Goal: Task Accomplishment & Management: Manage account settings

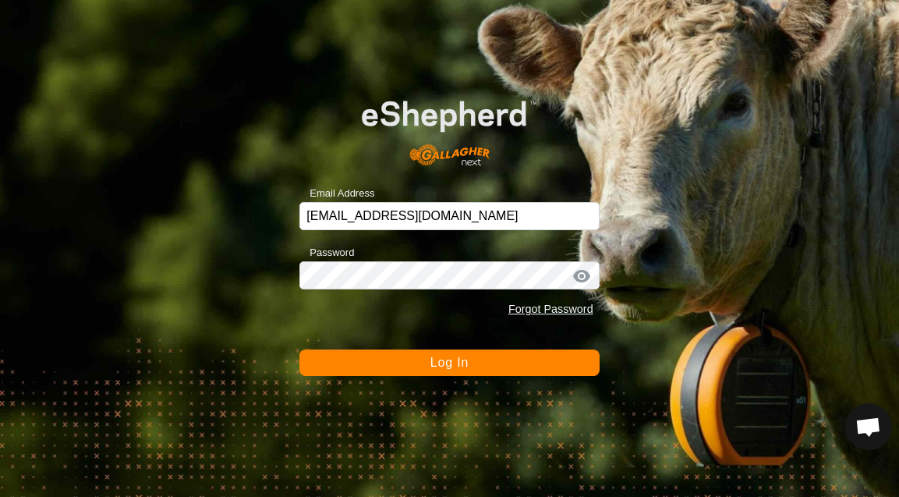
click at [455, 366] on span "Log In" at bounding box center [449, 362] width 38 height 13
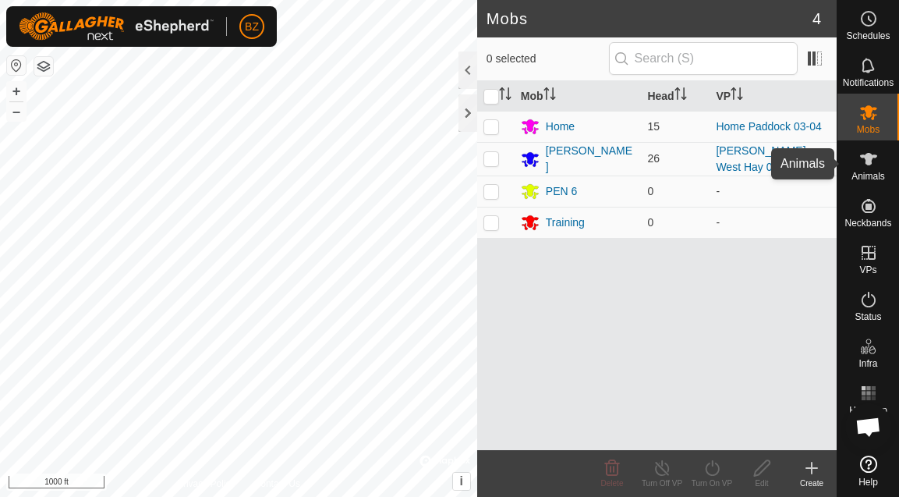
click at [876, 168] on icon at bounding box center [868, 159] width 19 height 19
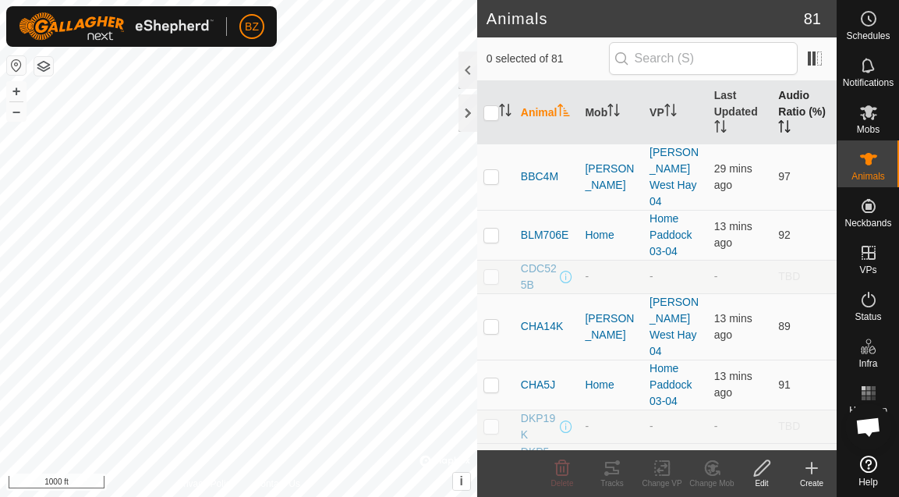
click at [788, 110] on th "Audio Ratio (%)" at bounding box center [804, 112] width 65 height 63
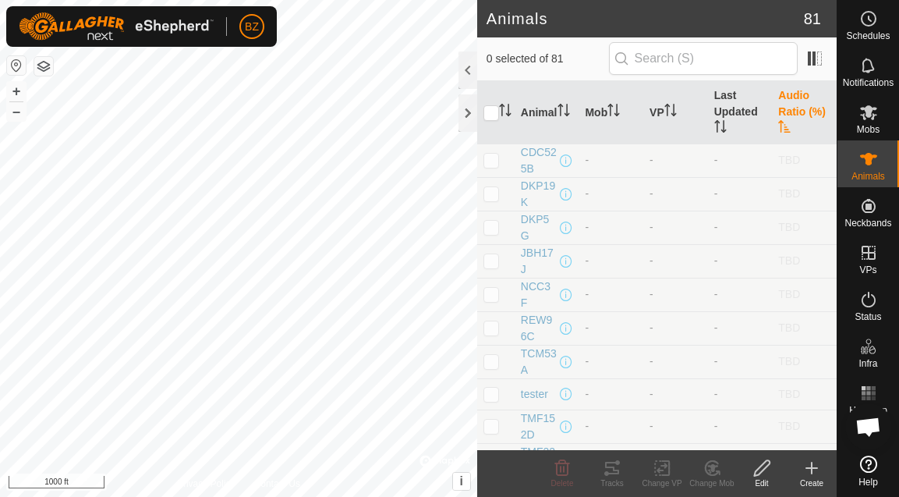
click at [788, 110] on th "Audio Ratio (%)" at bounding box center [804, 112] width 65 height 63
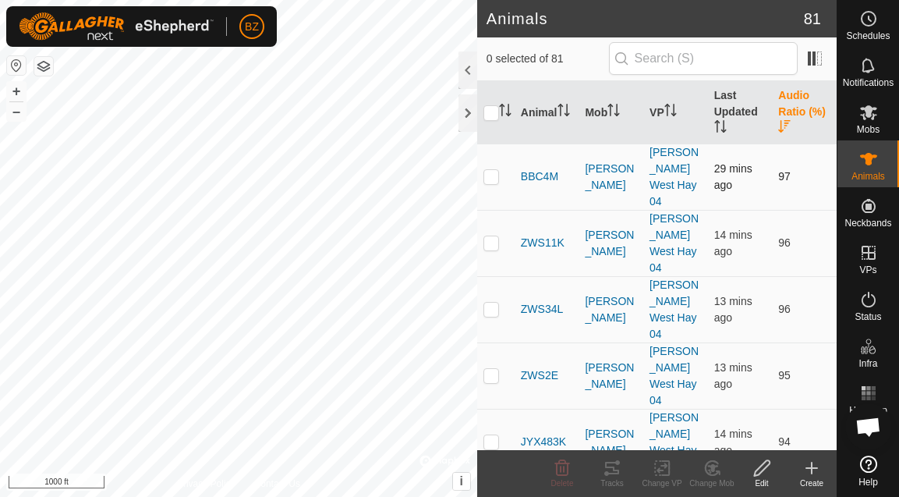
click at [496, 170] on p-checkbox at bounding box center [491, 176] width 16 height 12
checkbox input "true"
click at [614, 466] on icon at bounding box center [612, 468] width 19 height 19
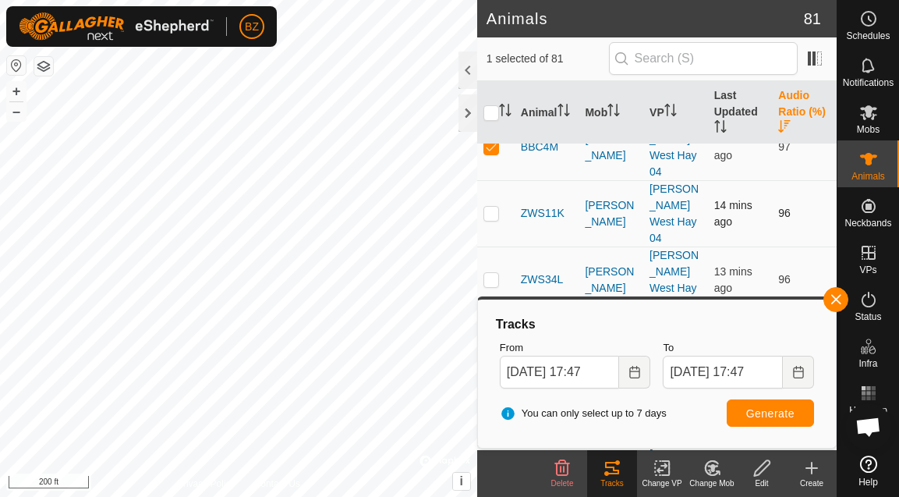
scroll to position [19, 0]
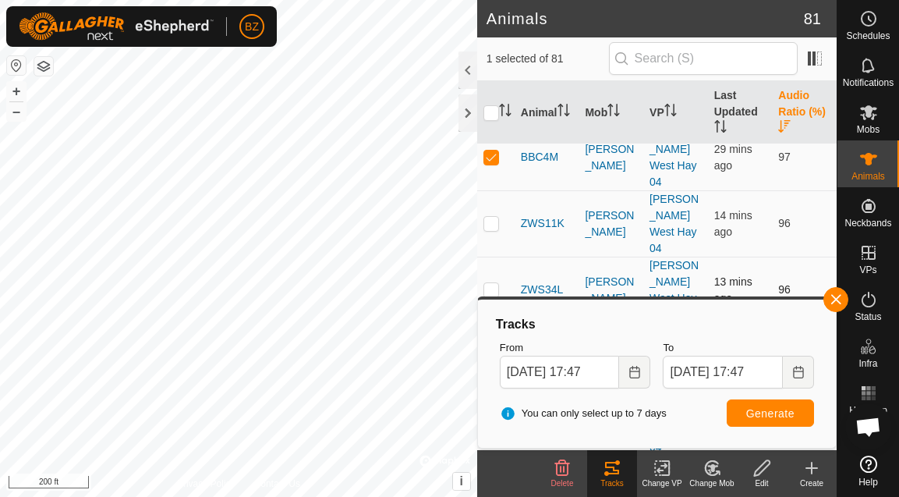
click at [493, 283] on p-checkbox at bounding box center [491, 289] width 16 height 12
checkbox input "true"
click at [491, 155] on td at bounding box center [495, 157] width 37 height 66
checkbox input "false"
click at [787, 407] on span "Generate" at bounding box center [770, 413] width 48 height 12
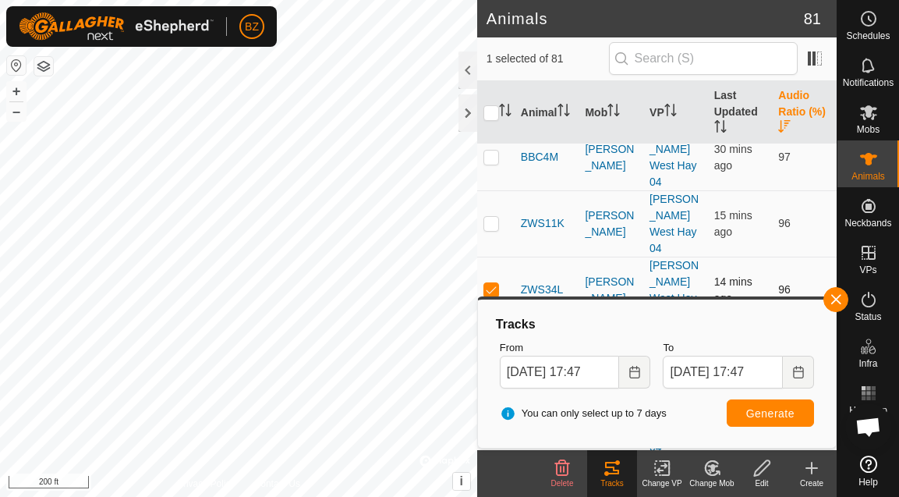
click at [494, 283] on p-checkbox at bounding box center [491, 289] width 16 height 12
checkbox input "false"
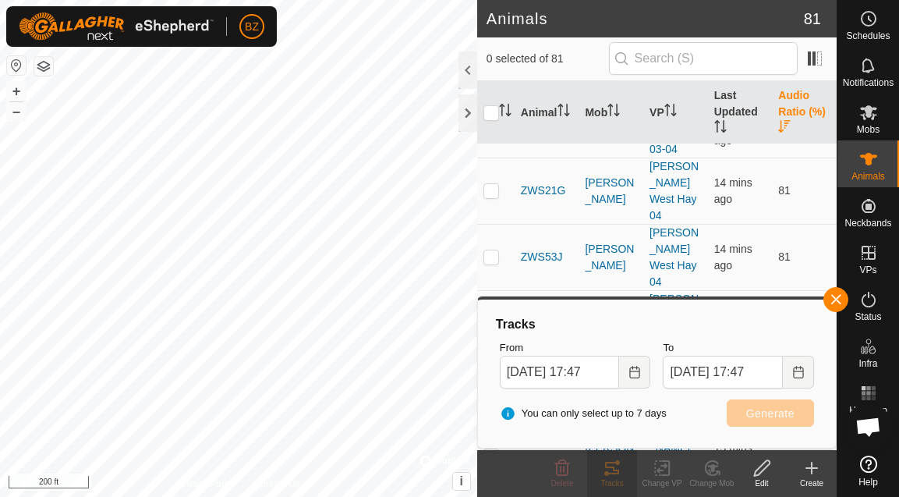
scroll to position [1941, 0]
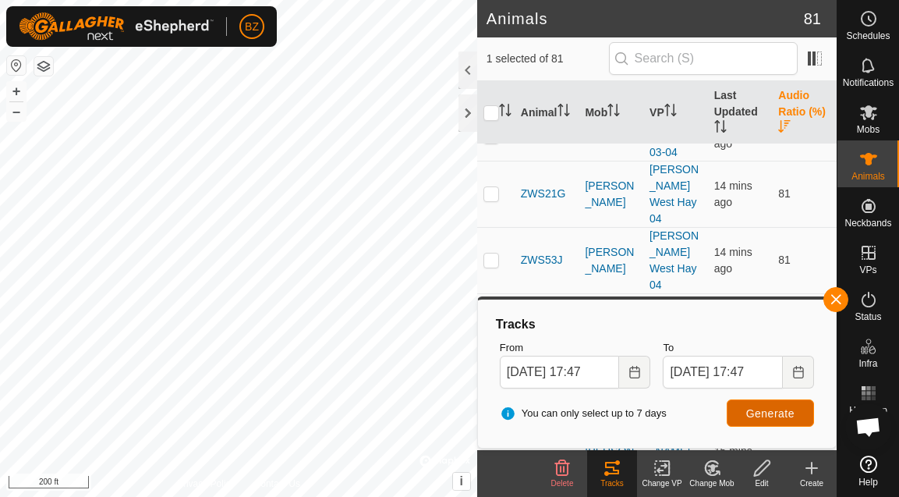
click at [777, 417] on span "Generate" at bounding box center [770, 413] width 48 height 12
checkbox input "false"
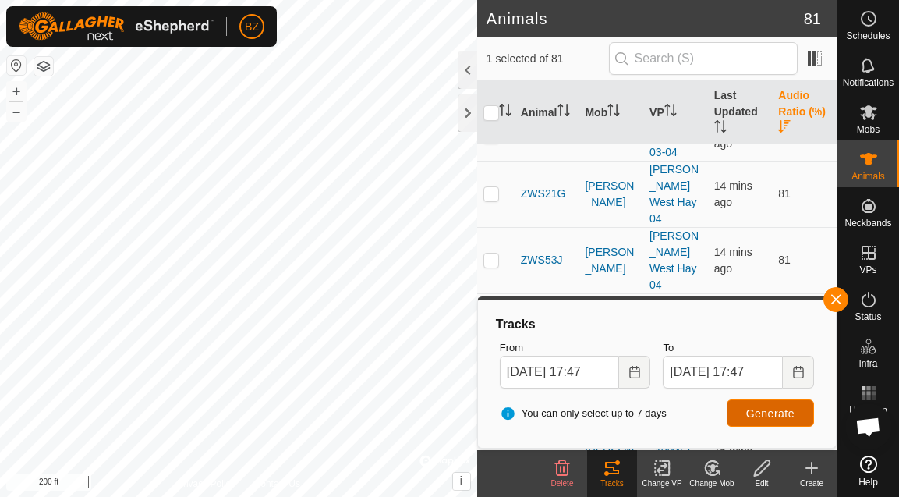
click at [774, 407] on span "Generate" at bounding box center [770, 413] width 48 height 12
click at [771, 420] on button "Generate" at bounding box center [770, 412] width 87 height 27
checkbox input "false"
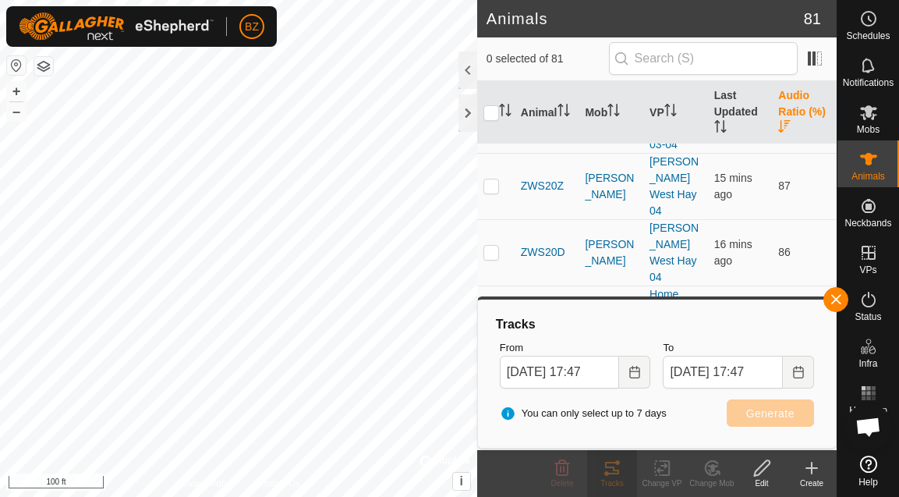
scroll to position [1350, 0]
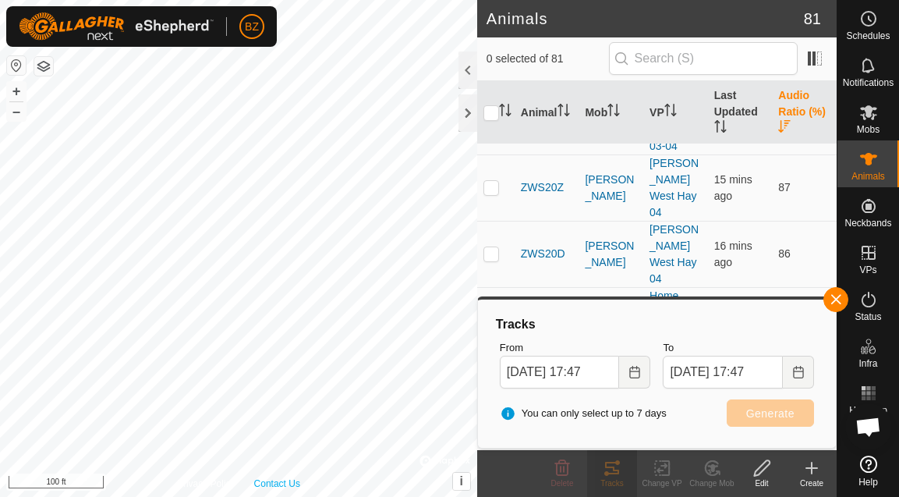
scroll to position [1461, 0]
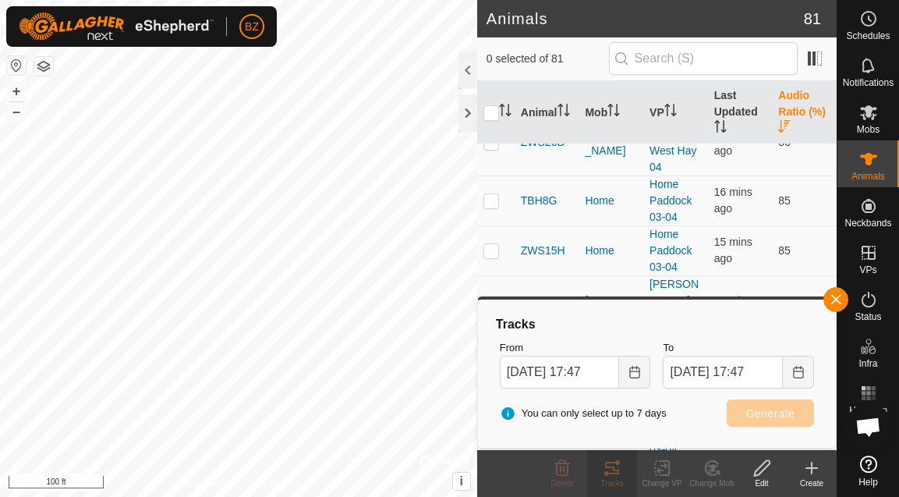
click at [491, 427] on p-checkbox at bounding box center [491, 433] width 16 height 12
checkbox input "true"
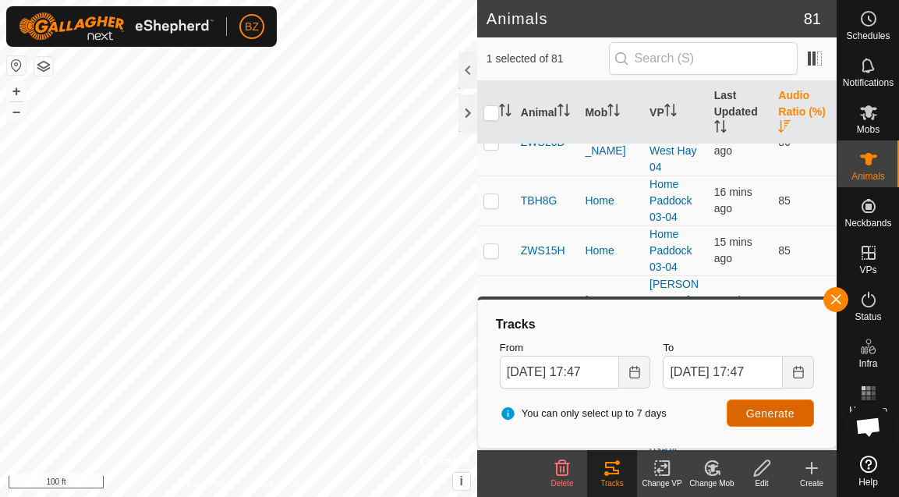
click at [760, 423] on button "Generate" at bounding box center [770, 412] width 87 height 27
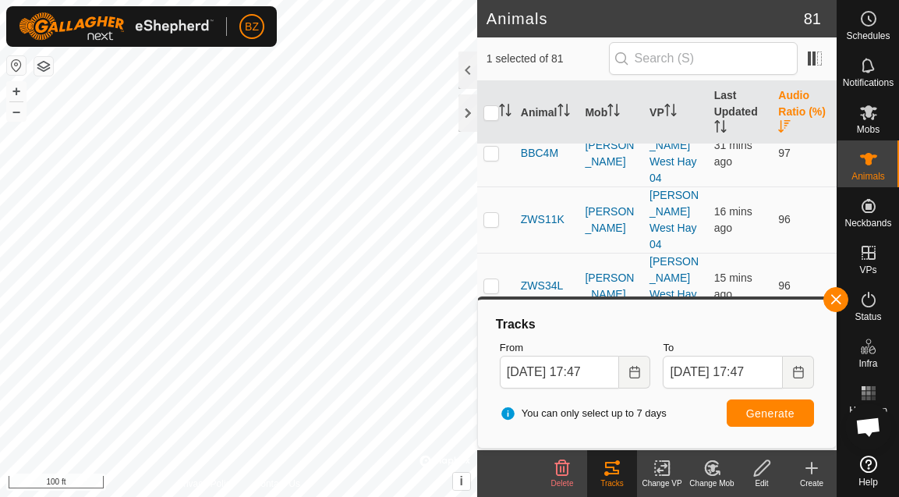
scroll to position [0, 0]
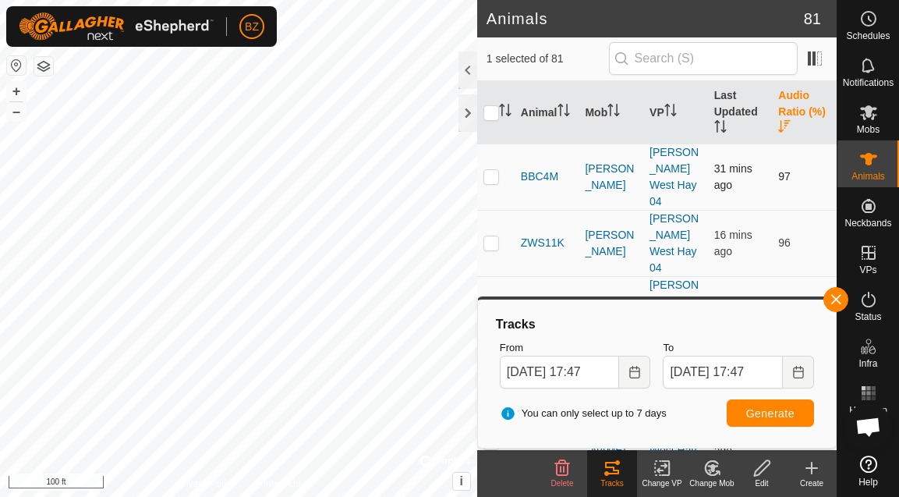
click at [490, 170] on p-checkbox at bounding box center [491, 176] width 16 height 12
checkbox input "true"
click at [739, 402] on button "Generate" at bounding box center [770, 412] width 87 height 27
click at [873, 391] on rect at bounding box center [873, 393] width 4 height 4
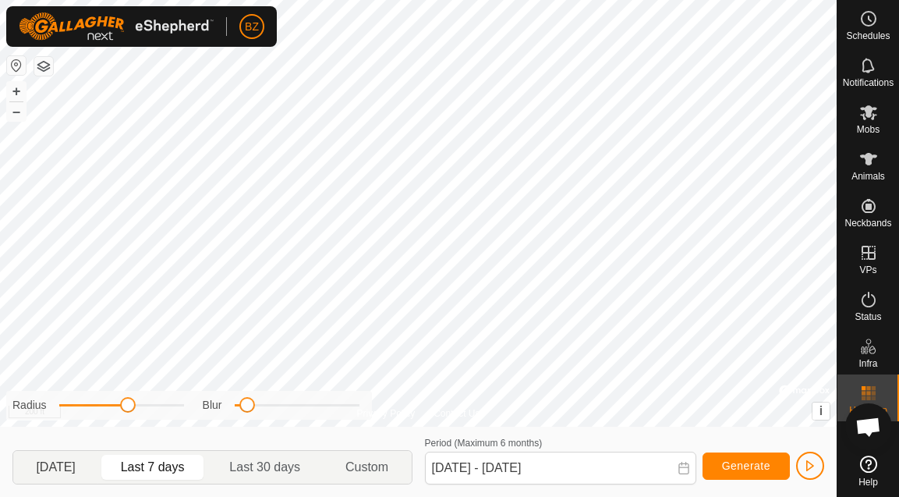
click at [63, 462] on p-togglebutton "[DATE]" at bounding box center [55, 467] width 85 height 33
type input "[DATE] - [DATE]"
click at [742, 465] on span "Generate" at bounding box center [746, 465] width 48 height 12
drag, startPoint x: 130, startPoint y: 410, endPoint x: 140, endPoint y: 409, distance: 10.2
click at [140, 409] on span at bounding box center [140, 405] width 16 height 16
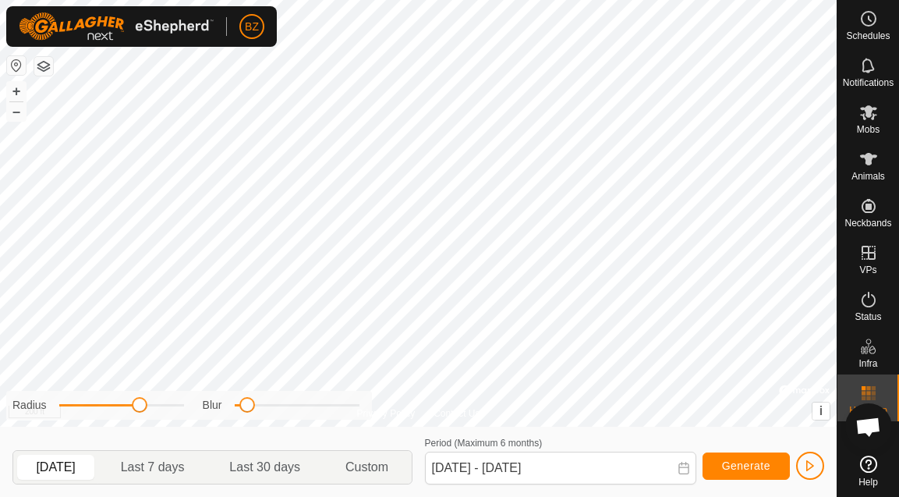
click at [246, 401] on span at bounding box center [247, 405] width 16 height 16
drag, startPoint x: 246, startPoint y: 406, endPoint x: 271, endPoint y: 399, distance: 25.2
click at [271, 399] on span at bounding box center [269, 405] width 16 height 16
drag, startPoint x: 268, startPoint y: 405, endPoint x: 234, endPoint y: 410, distance: 34.6
click at [234, 410] on span at bounding box center [235, 405] width 16 height 16
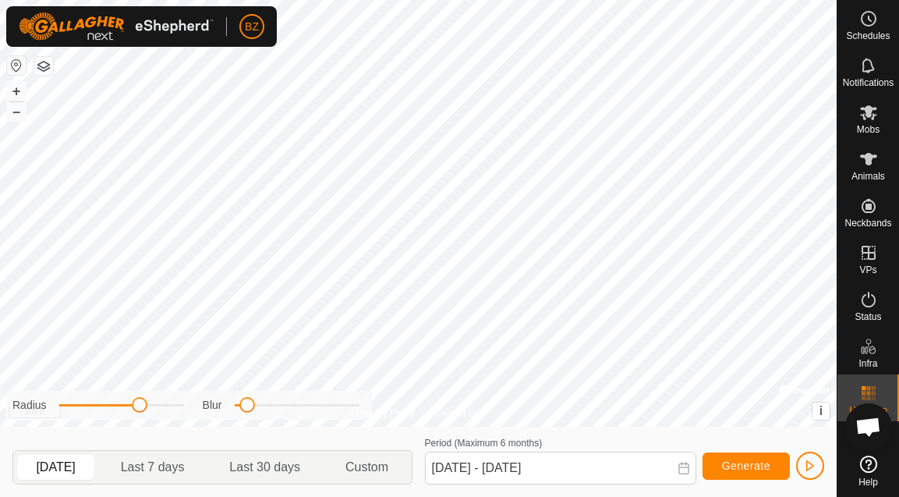
drag, startPoint x: 236, startPoint y: 402, endPoint x: 246, endPoint y: 400, distance: 10.3
click at [247, 400] on span at bounding box center [247, 405] width 16 height 16
drag, startPoint x: 137, startPoint y: 412, endPoint x: 102, endPoint y: 412, distance: 35.1
click at [102, 412] on span at bounding box center [101, 405] width 16 height 16
click at [876, 166] on icon at bounding box center [868, 159] width 19 height 19
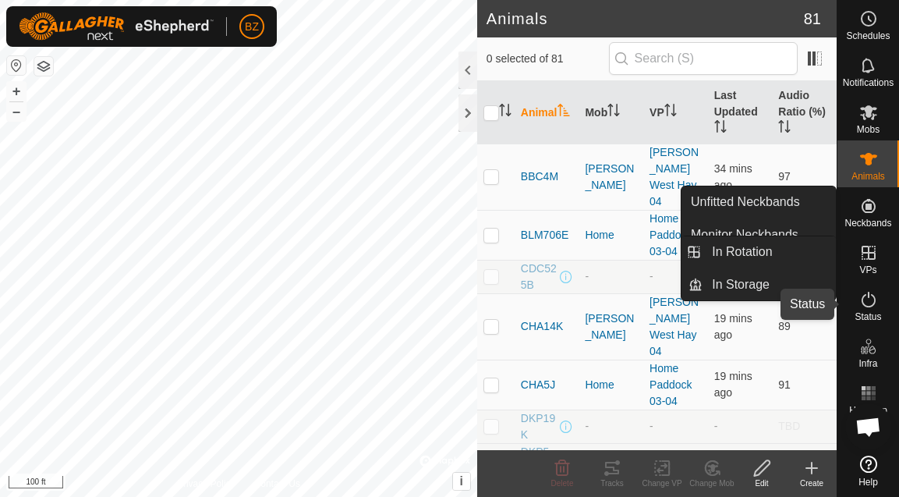
click at [868, 306] on icon at bounding box center [869, 300] width 14 height 16
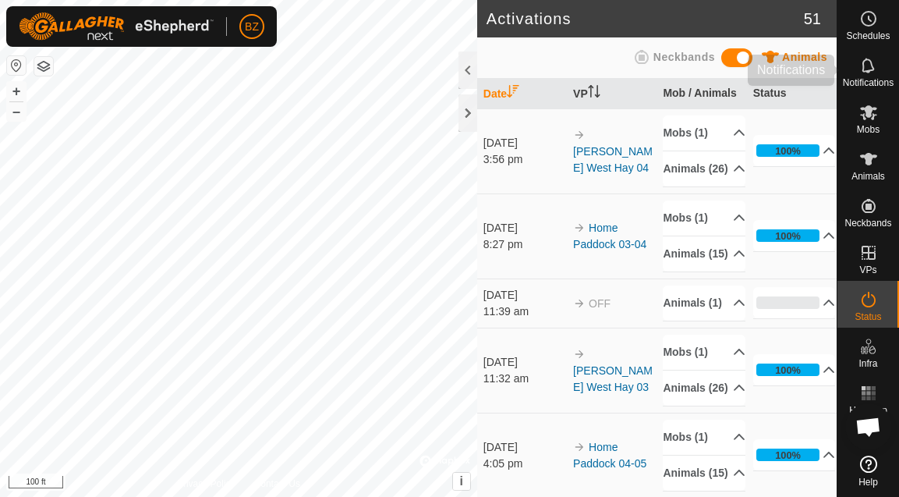
click at [865, 70] on icon at bounding box center [868, 65] width 12 height 15
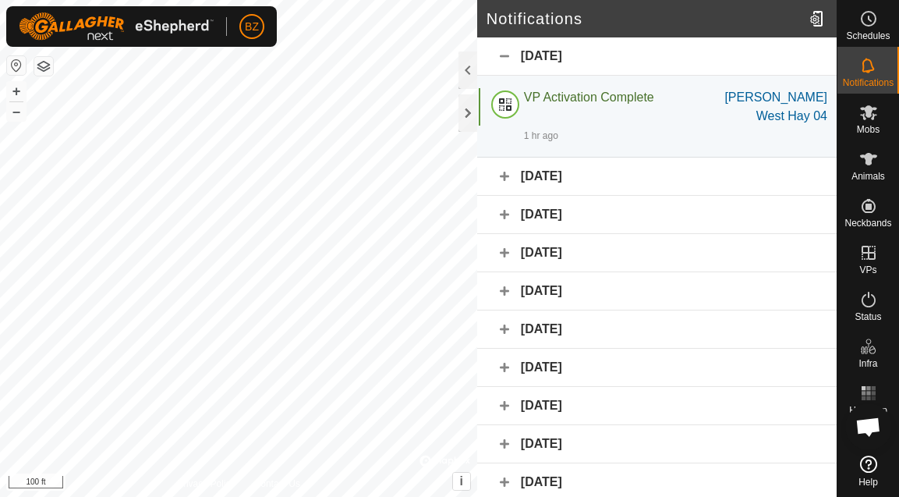
click at [511, 173] on div "[DATE]" at bounding box center [656, 177] width 359 height 38
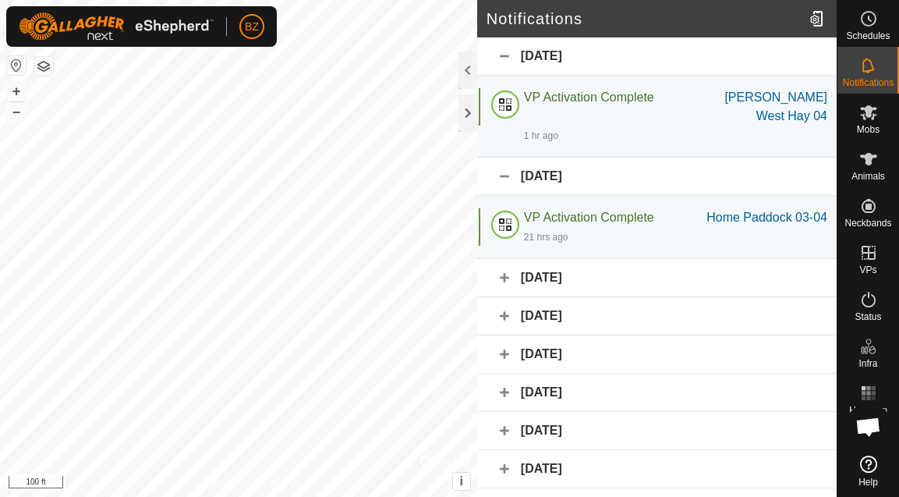
click at [507, 296] on div "[DATE]" at bounding box center [656, 278] width 359 height 38
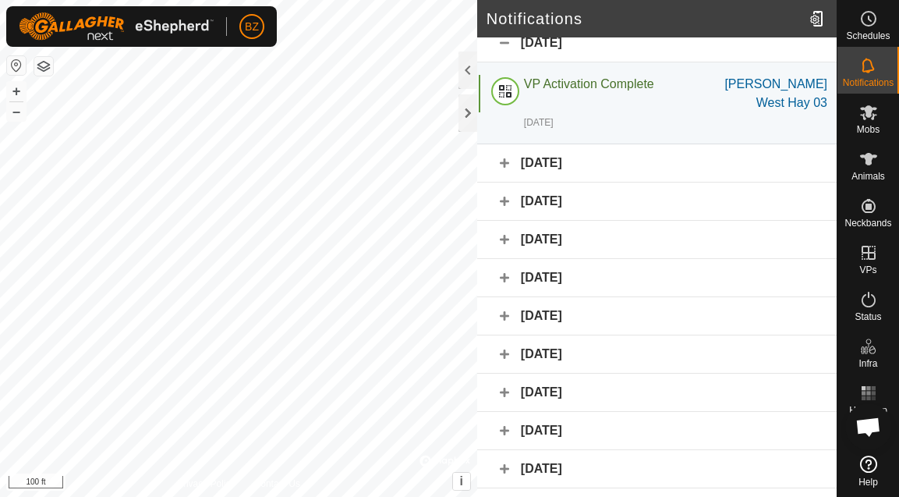
scroll to position [246, 0]
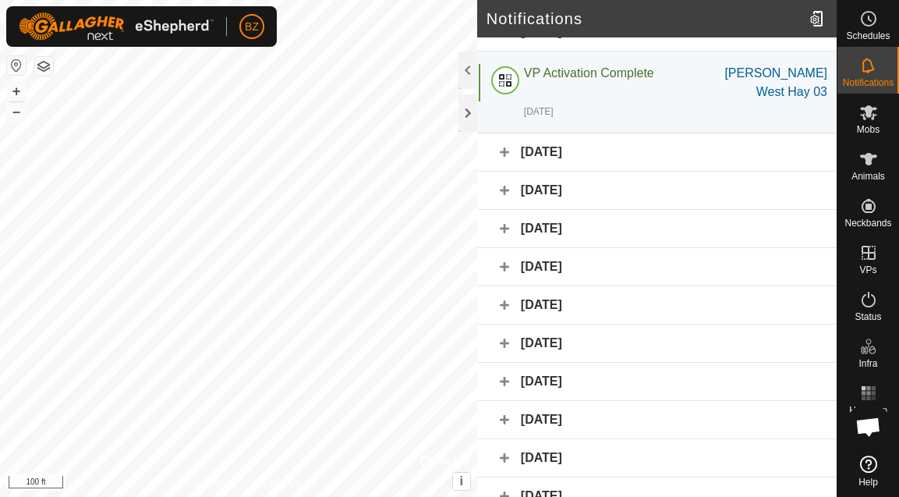
click at [500, 168] on div "[DATE]" at bounding box center [656, 152] width 359 height 38
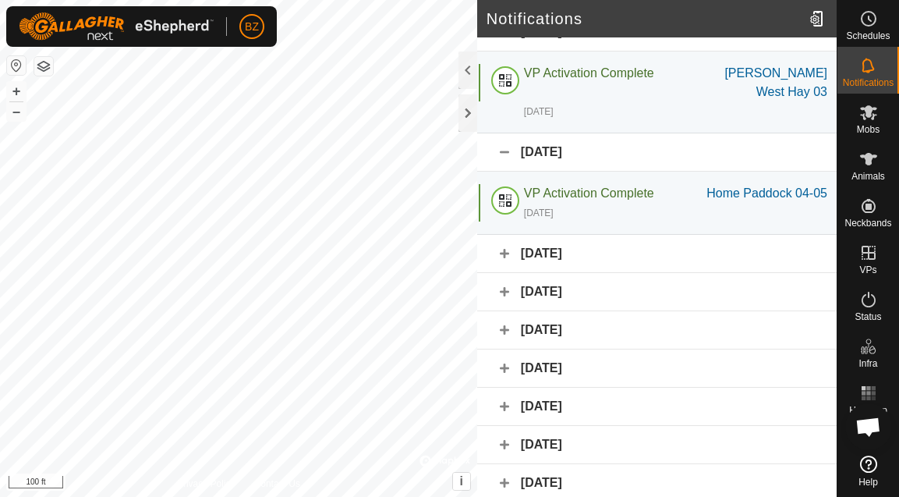
click at [505, 273] on div "[DATE]" at bounding box center [656, 254] width 359 height 38
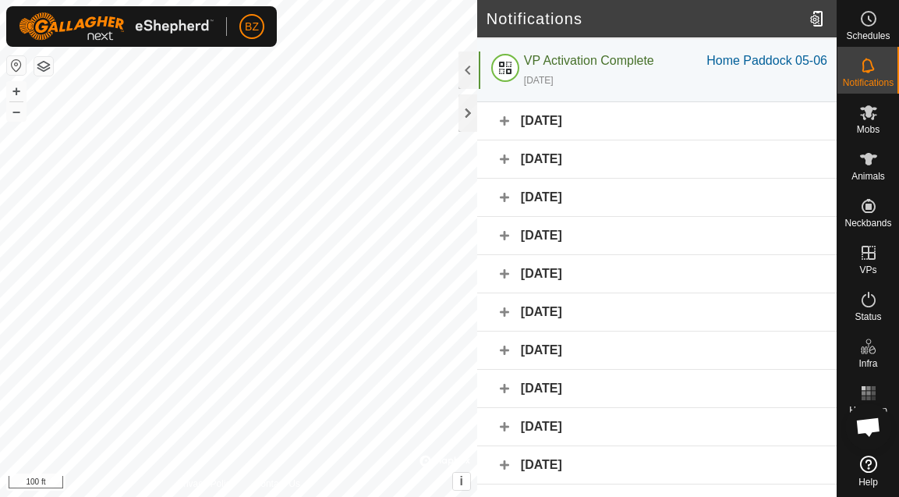
scroll to position [499, 0]
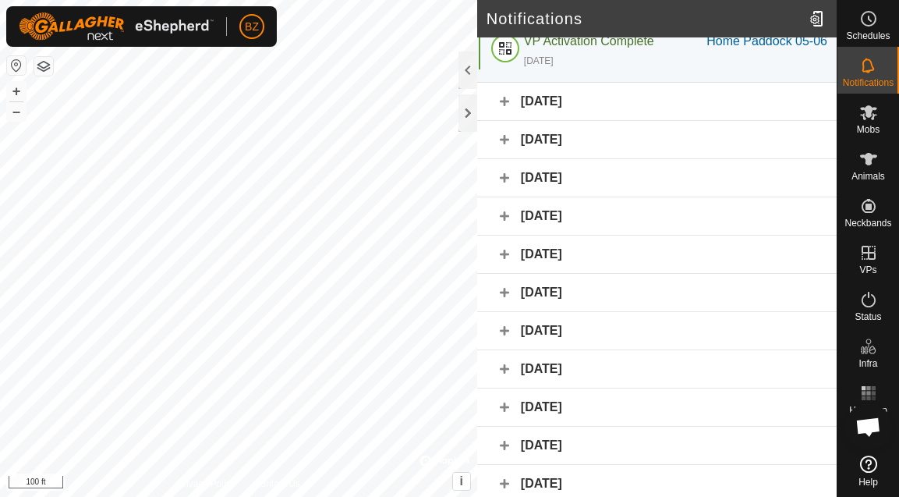
click at [506, 121] on div "[DATE]" at bounding box center [656, 102] width 359 height 38
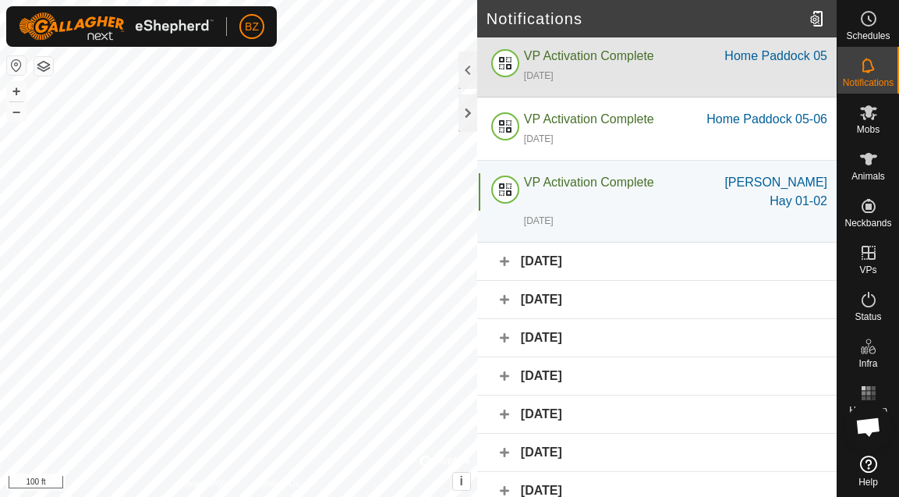
scroll to position [676, 0]
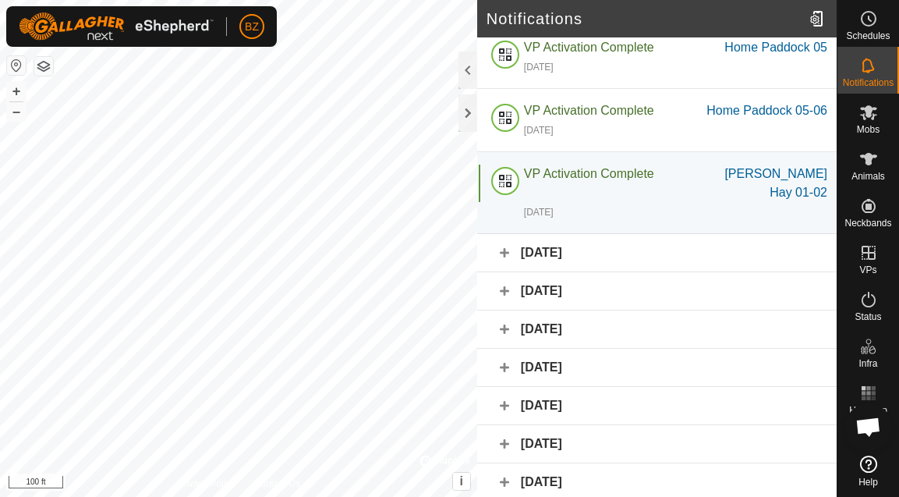
click at [509, 272] on div "[DATE]" at bounding box center [656, 253] width 359 height 38
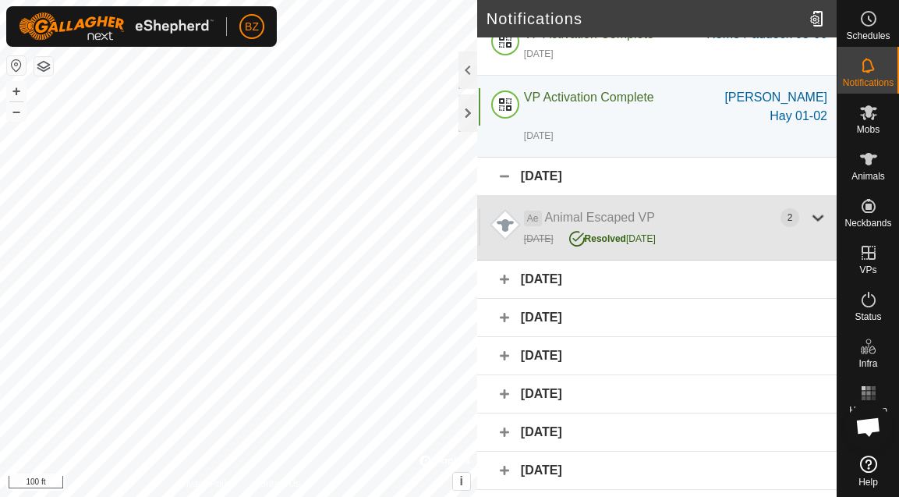
scroll to position [763, 0]
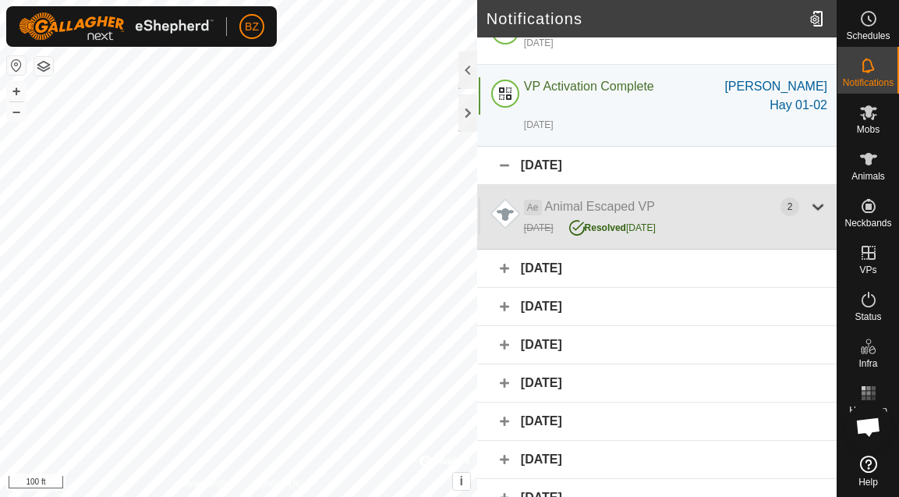
click at [809, 216] on div at bounding box center [818, 206] width 19 height 19
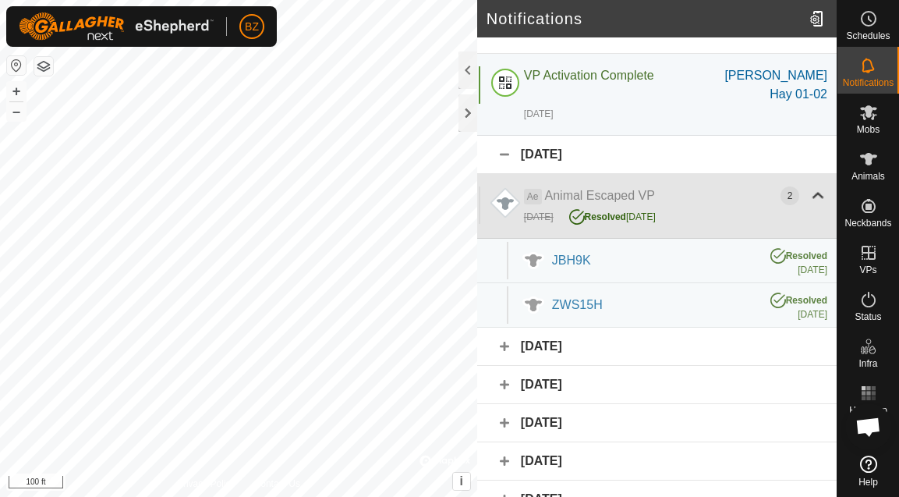
scroll to position [777, 0]
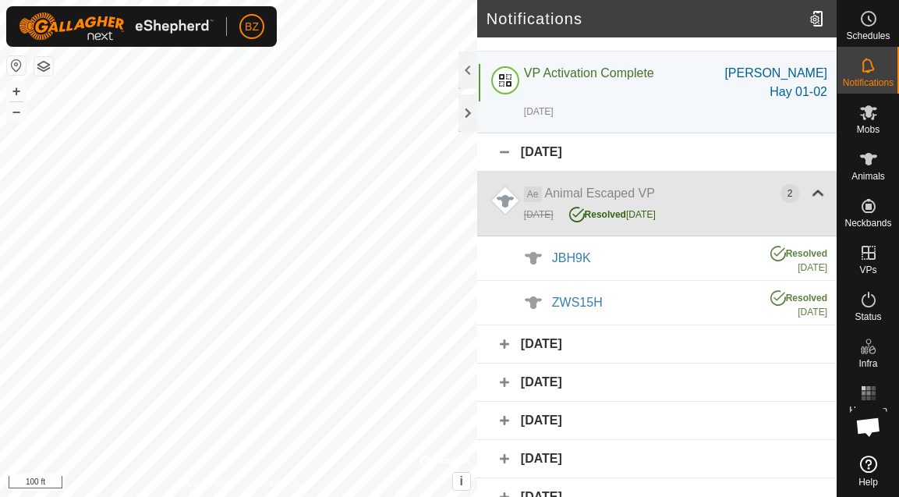
click at [809, 203] on div at bounding box center [818, 193] width 19 height 19
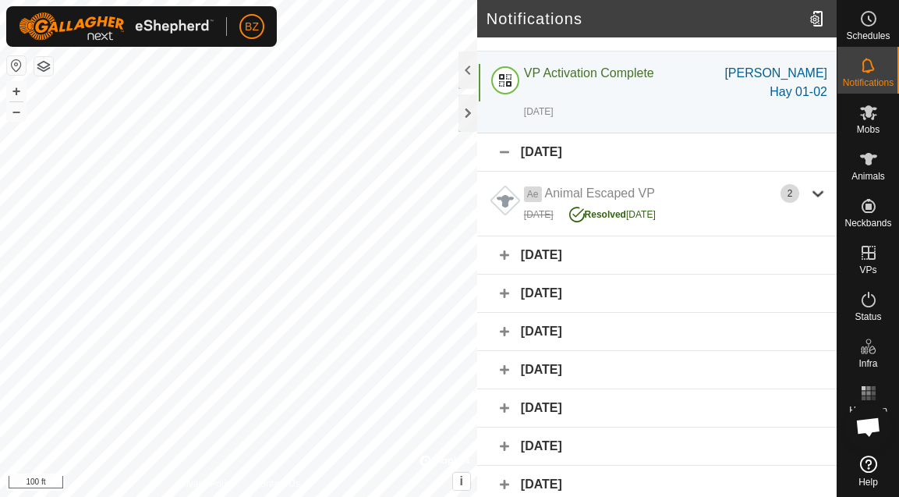
click at [508, 274] on div "[DATE]" at bounding box center [656, 255] width 359 height 38
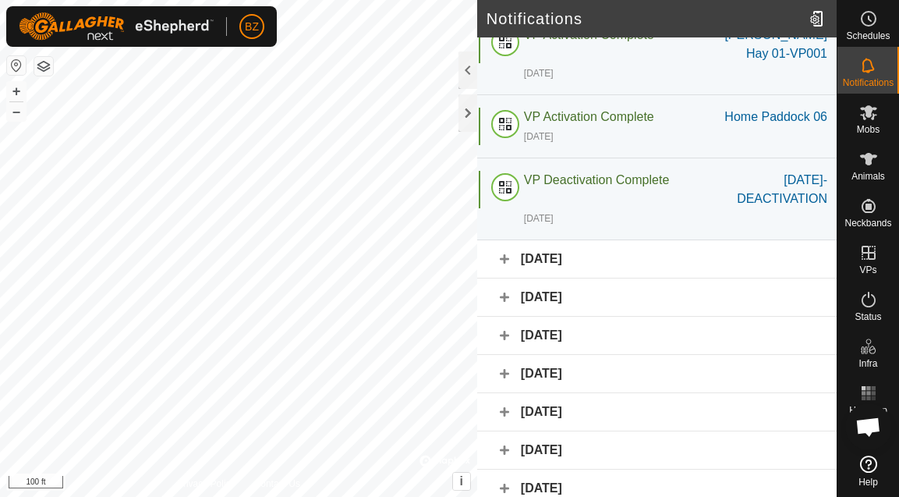
scroll to position [1042, 0]
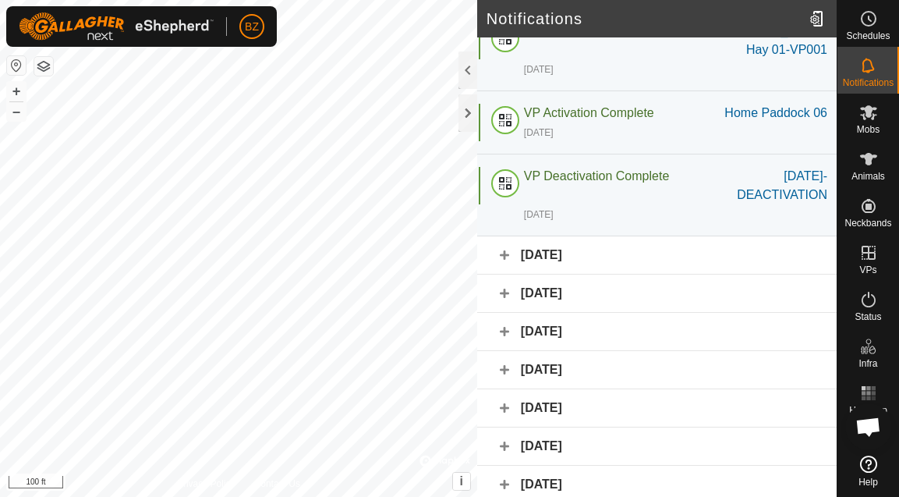
click at [503, 274] on div "[DATE]" at bounding box center [656, 255] width 359 height 38
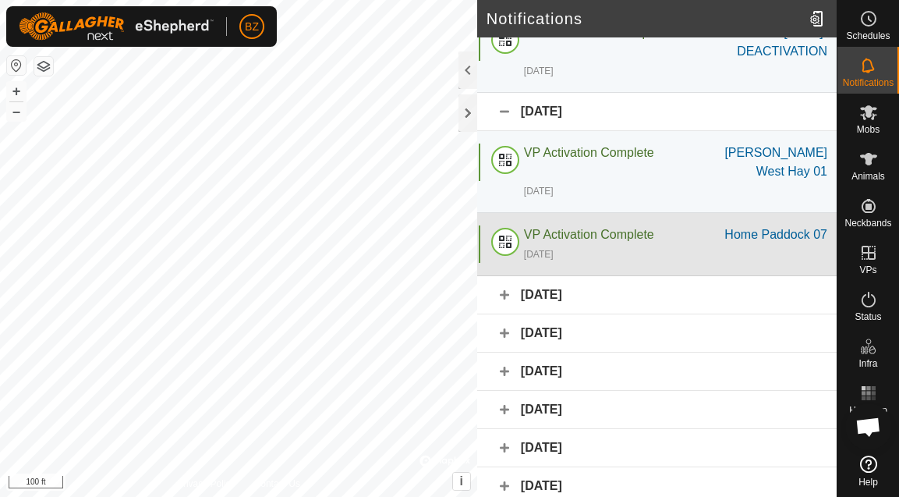
scroll to position [1197, 0]
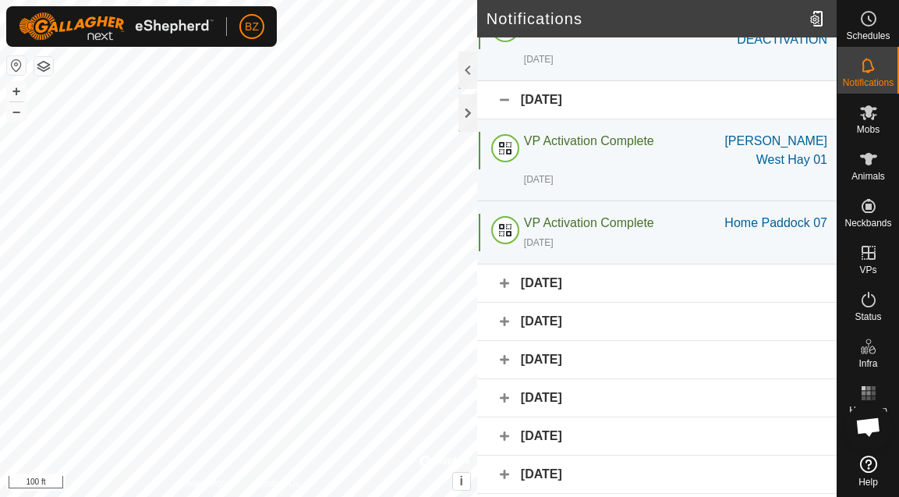
click at [505, 303] on div "[DATE]" at bounding box center [656, 283] width 359 height 38
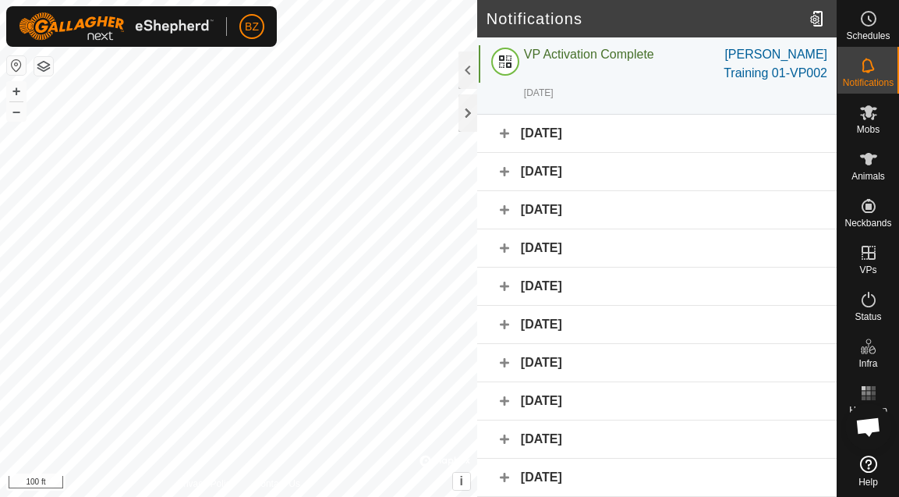
scroll to position [1468, 0]
click at [504, 152] on div "[DATE]" at bounding box center [656, 133] width 359 height 38
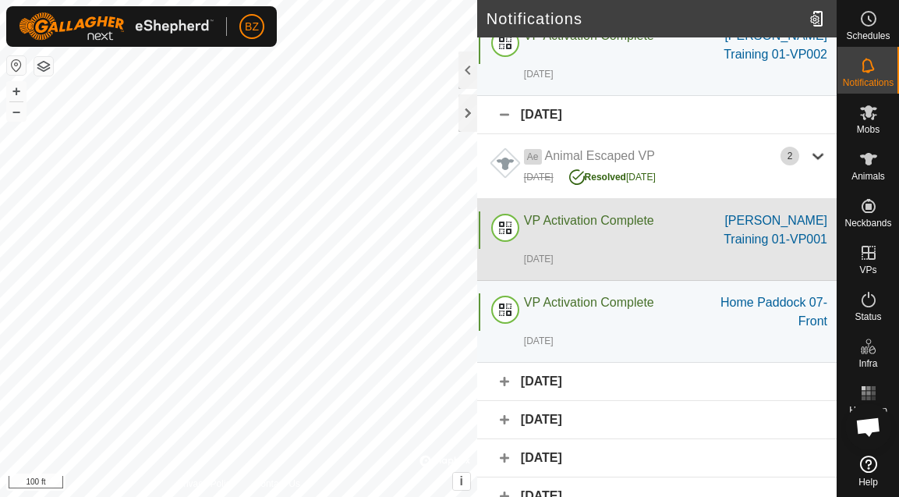
scroll to position [1507, 0]
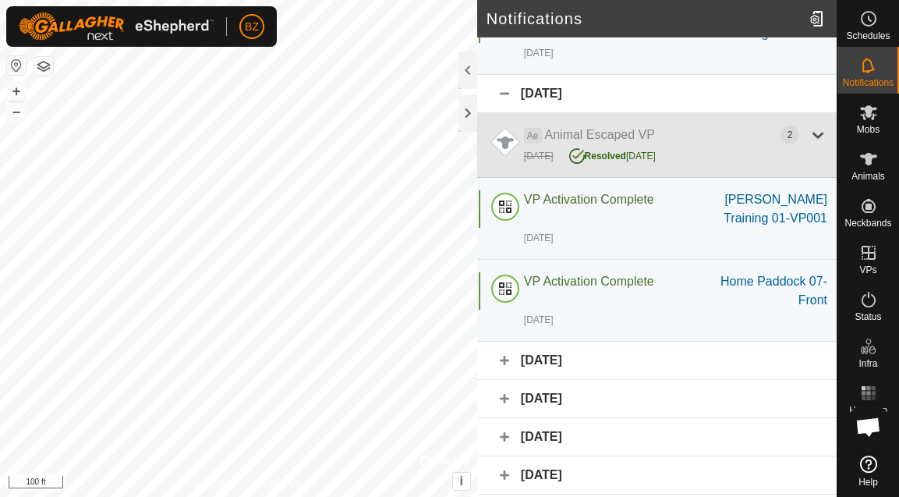
click at [809, 144] on div at bounding box center [818, 135] width 19 height 19
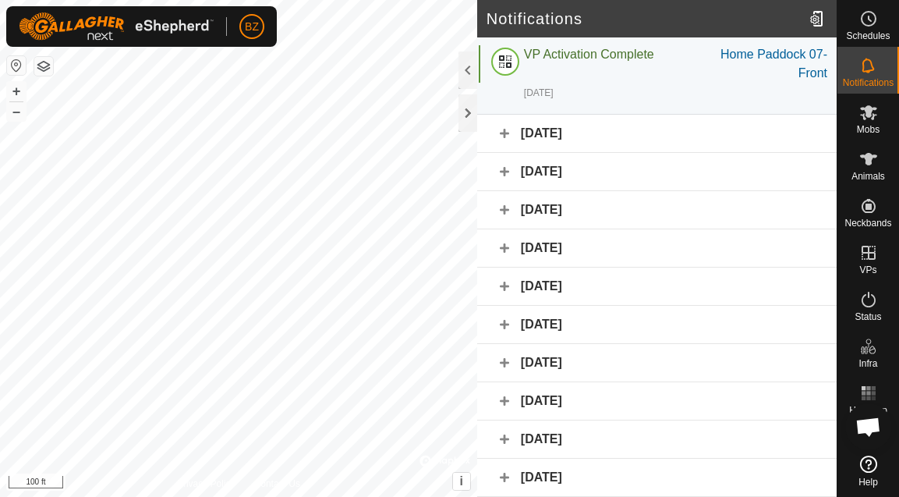
scroll to position [1897, 0]
click at [506, 476] on div "[DATE]" at bounding box center [656, 478] width 359 height 38
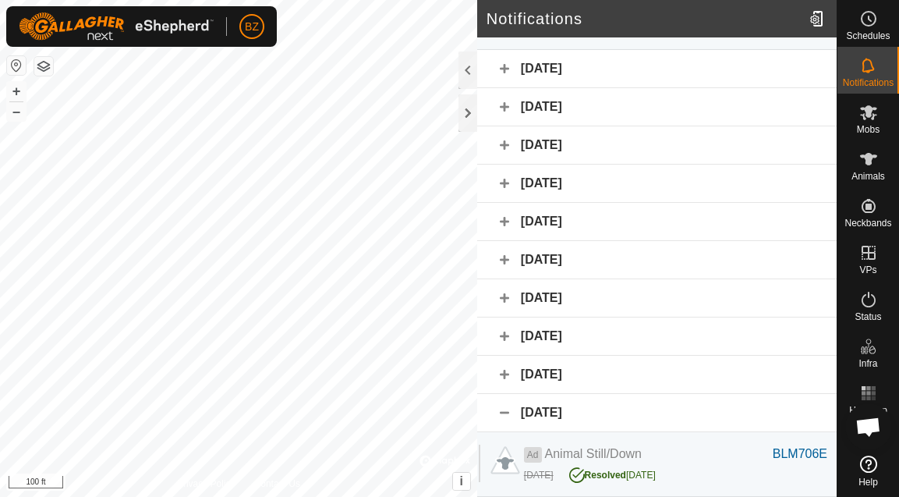
scroll to position [1962, 0]
click at [505, 374] on div "[DATE]" at bounding box center [656, 375] width 359 height 38
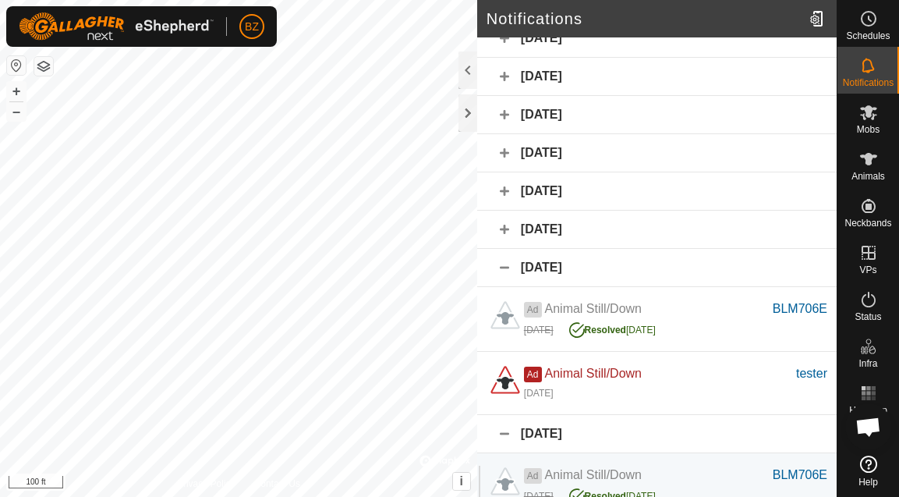
scroll to position [1995, 0]
click at [506, 248] on div "[DATE]" at bounding box center [656, 229] width 359 height 38
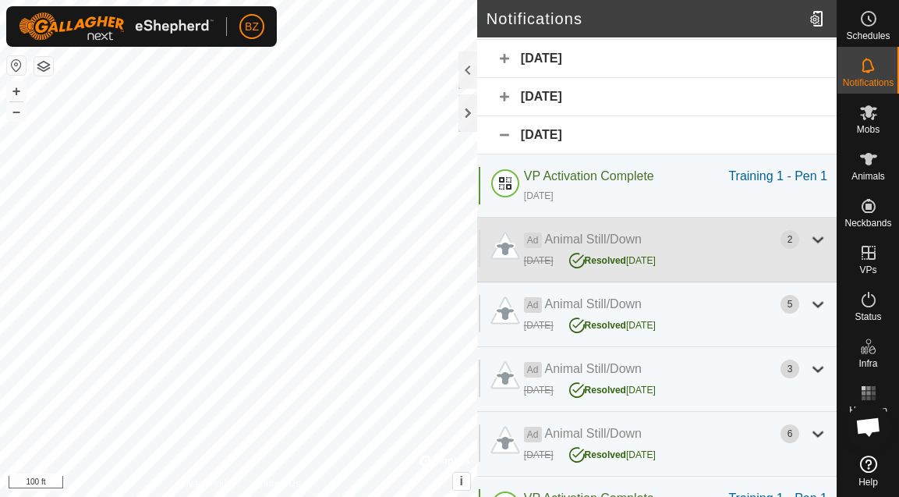
scroll to position [2080, 0]
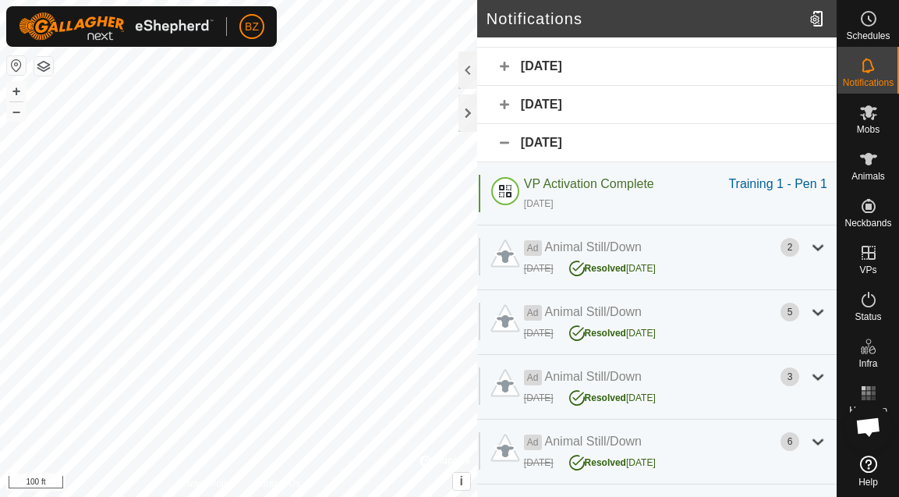
click at [501, 162] on div "[DATE]" at bounding box center [656, 143] width 359 height 38
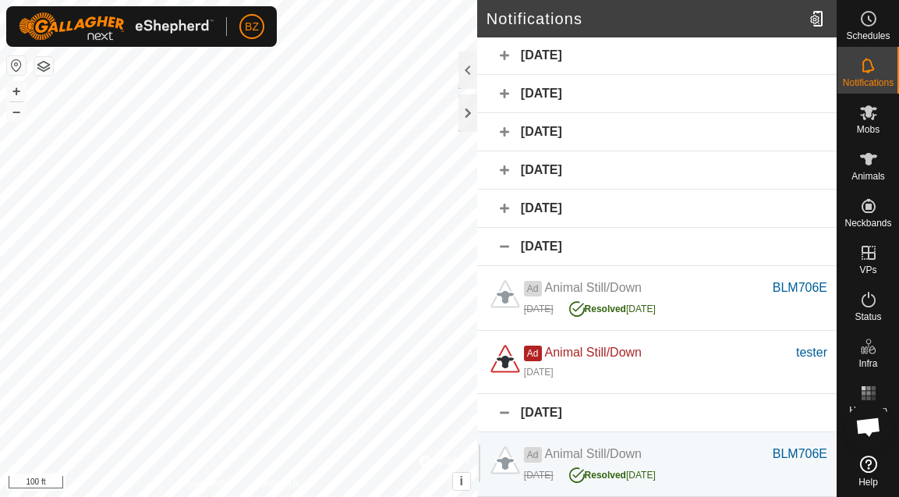
click at [508, 253] on div "[DATE]" at bounding box center [656, 247] width 359 height 38
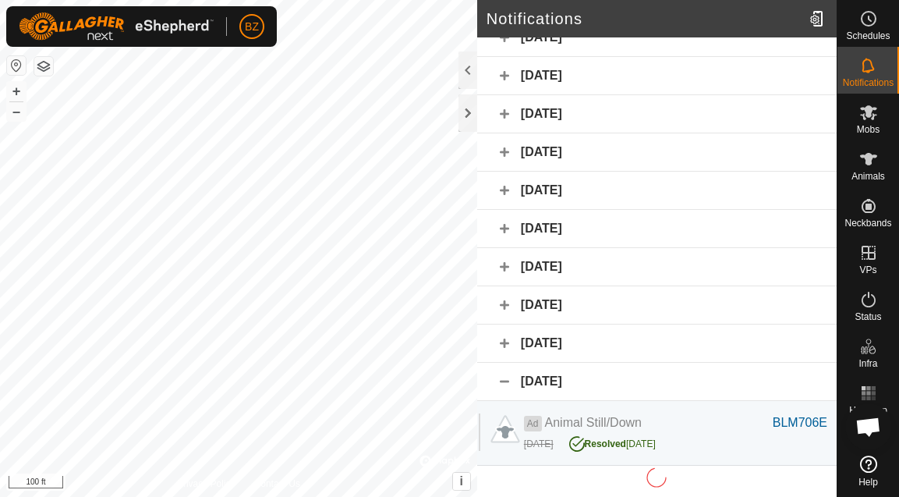
scroll to position [1962, 0]
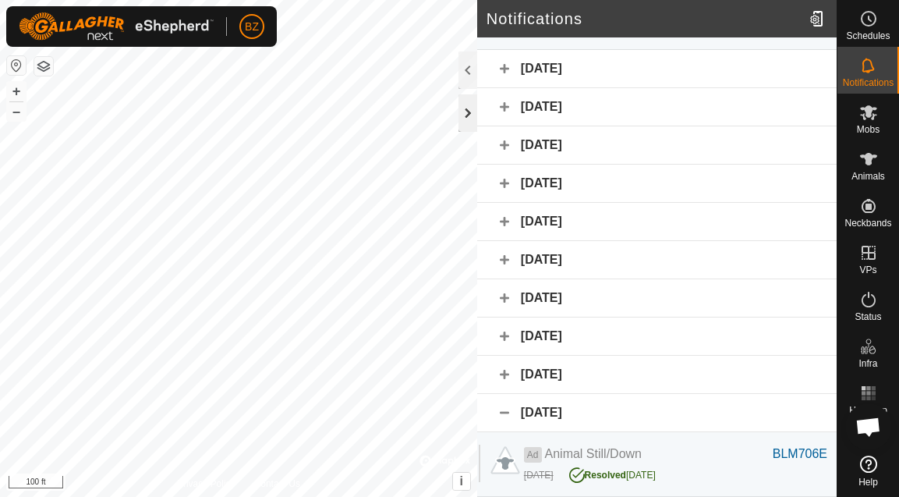
click at [469, 113] on div at bounding box center [468, 112] width 19 height 37
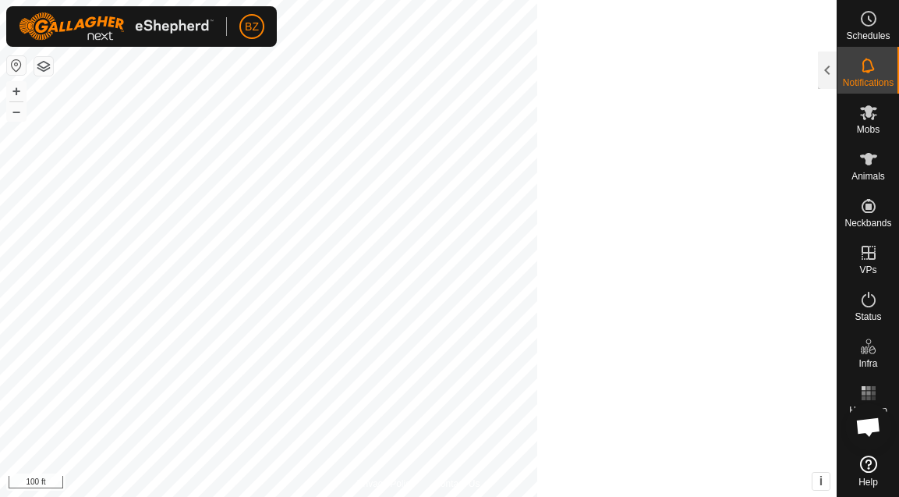
scroll to position [3194, 0]
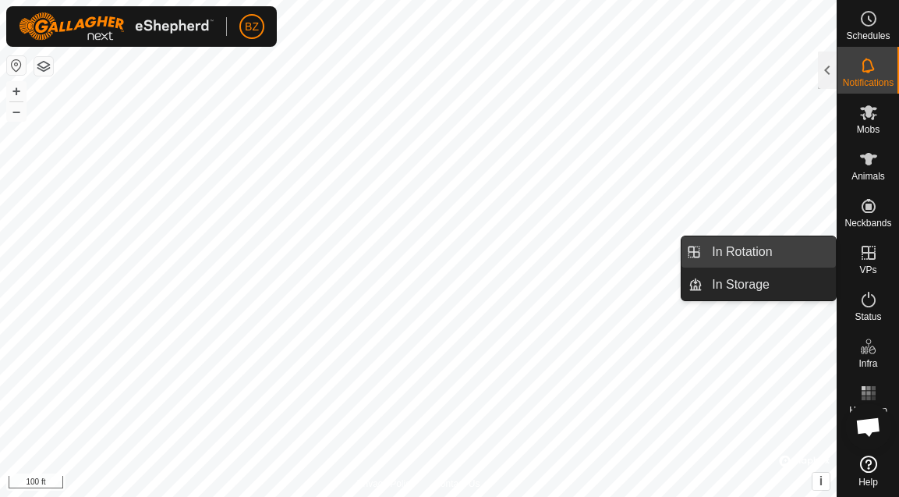
click at [767, 257] on link "In Rotation" at bounding box center [769, 251] width 133 height 31
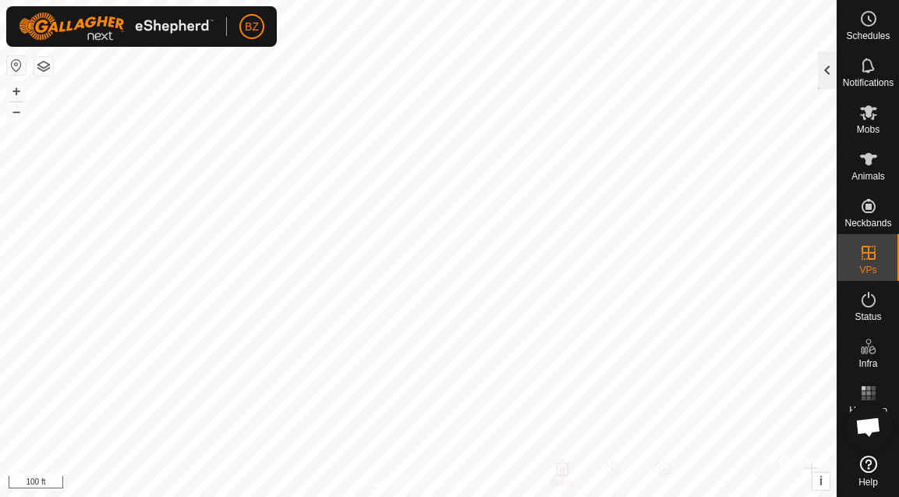
click at [823, 73] on div at bounding box center [827, 69] width 19 height 37
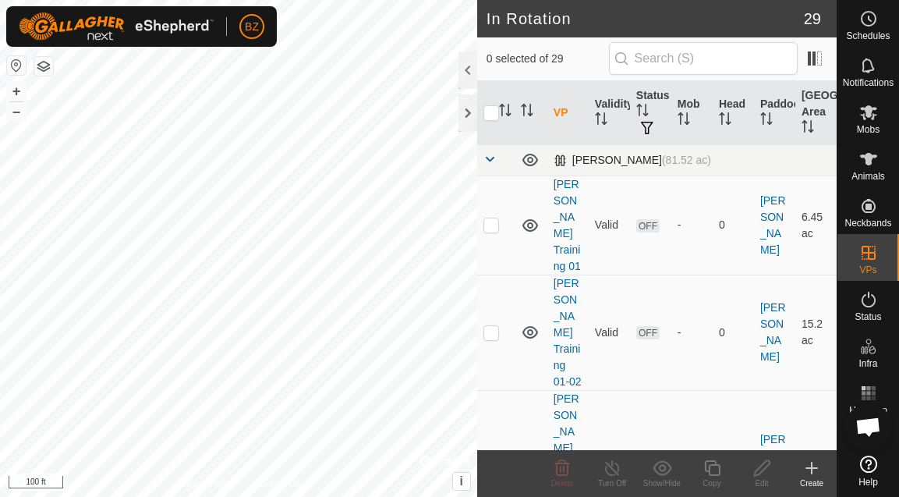
click at [490, 160] on span at bounding box center [489, 159] width 12 height 12
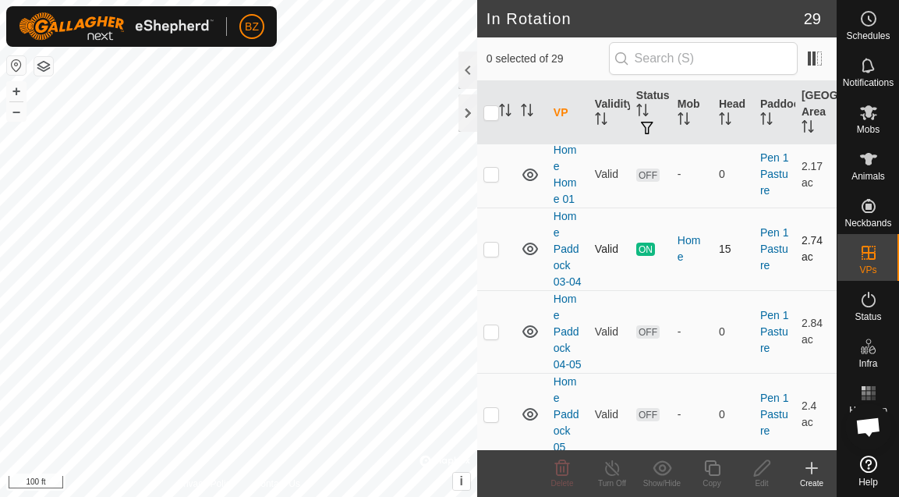
scroll to position [91, 0]
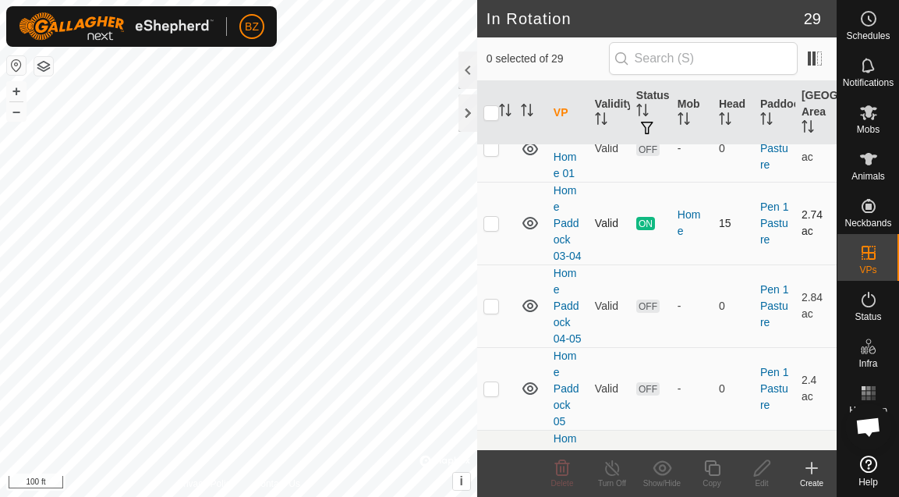
click at [494, 229] on p-checkbox at bounding box center [491, 223] width 16 height 12
checkbox input "true"
click at [708, 472] on icon at bounding box center [712, 468] width 16 height 16
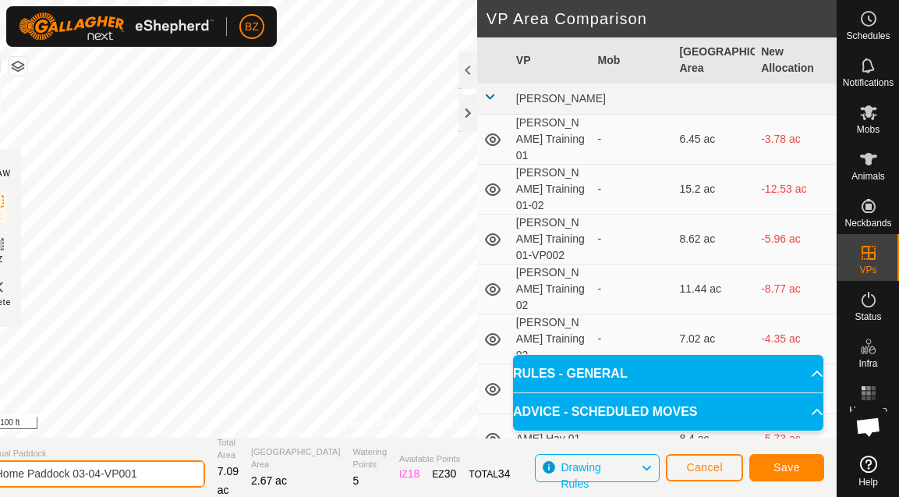
click at [175, 473] on input "Home Paddock 03-04-VP001" at bounding box center [96, 473] width 218 height 27
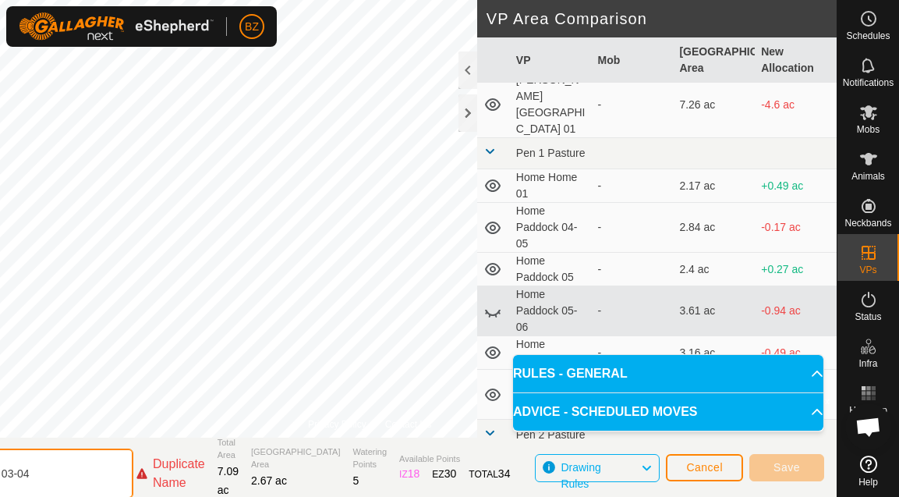
scroll to position [923, 0]
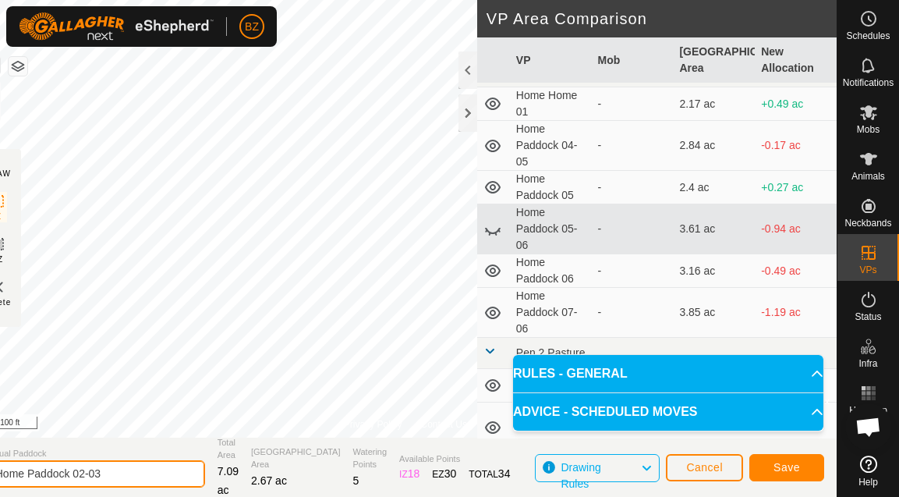
type input "Home Paddock 02-03"
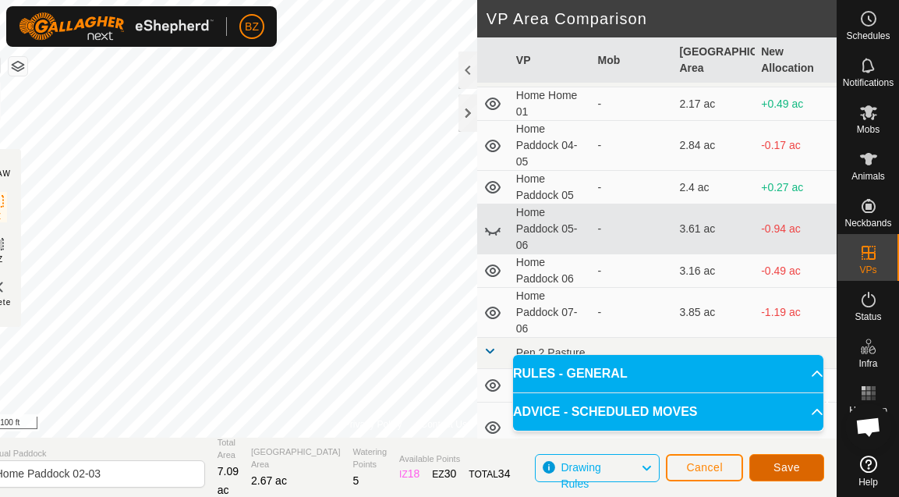
click at [788, 461] on span "Save" at bounding box center [787, 467] width 27 height 12
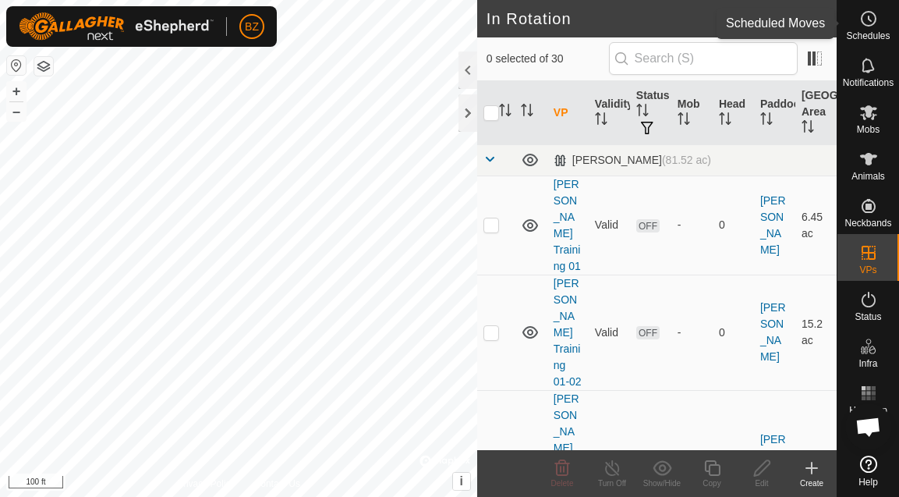
click at [872, 23] on icon at bounding box center [868, 18] width 19 height 19
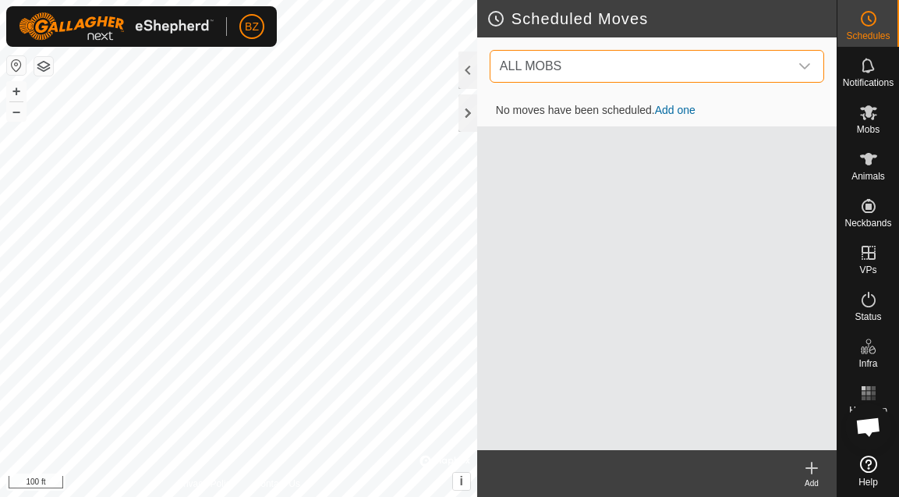
click at [682, 71] on span "ALL MOBS" at bounding box center [642, 66] width 296 height 31
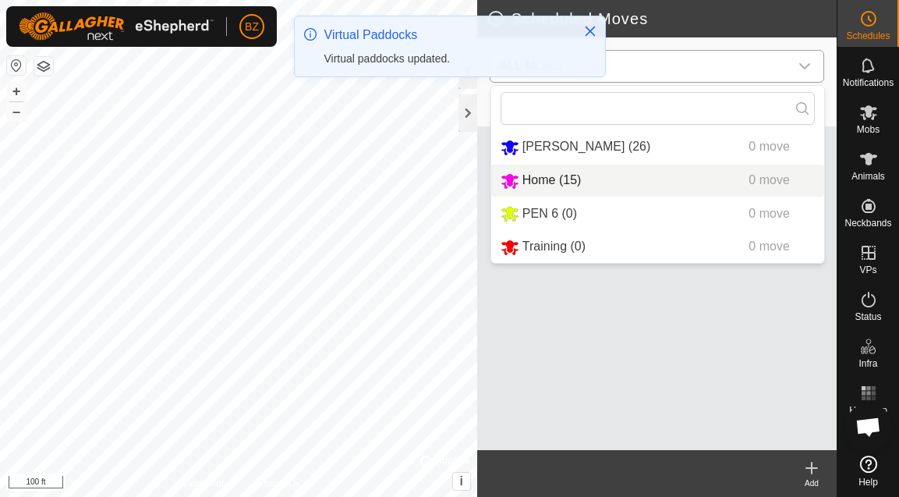
click at [564, 179] on li "Home (15) 0 move" at bounding box center [657, 181] width 333 height 32
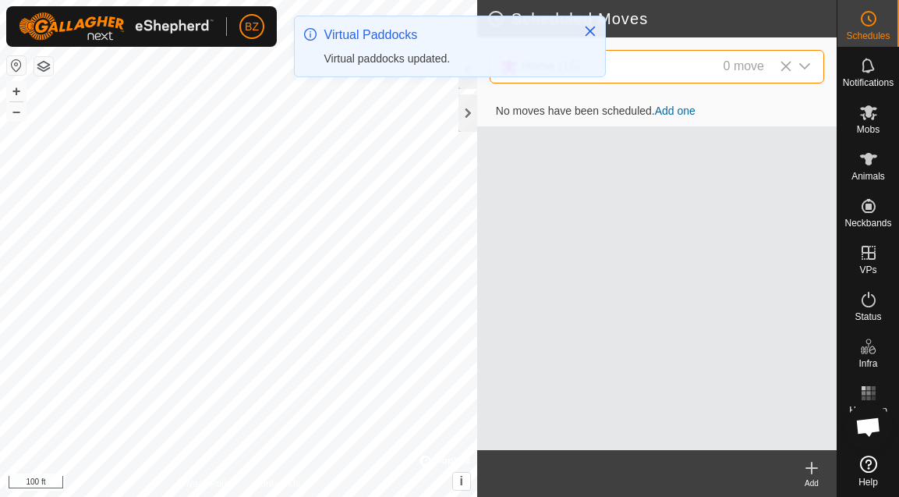
click at [688, 108] on link "Add one" at bounding box center [675, 110] width 41 height 12
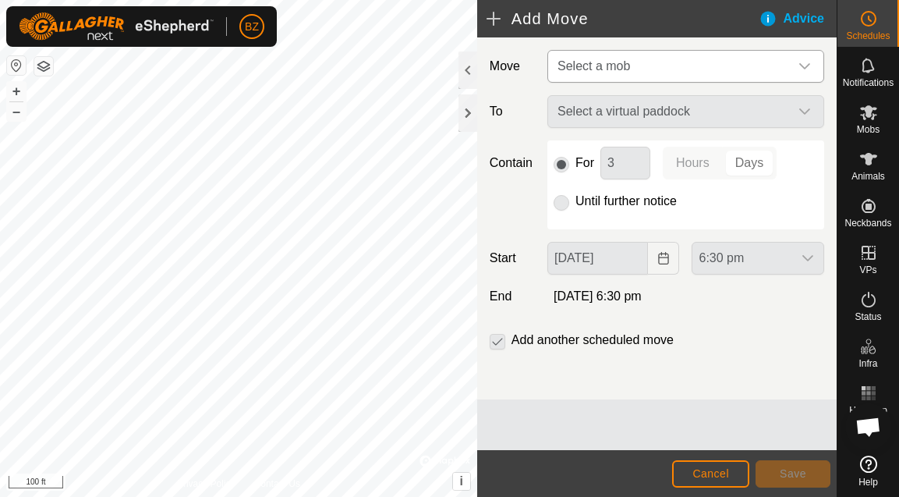
click at [650, 70] on span "Select a mob" at bounding box center [670, 66] width 238 height 31
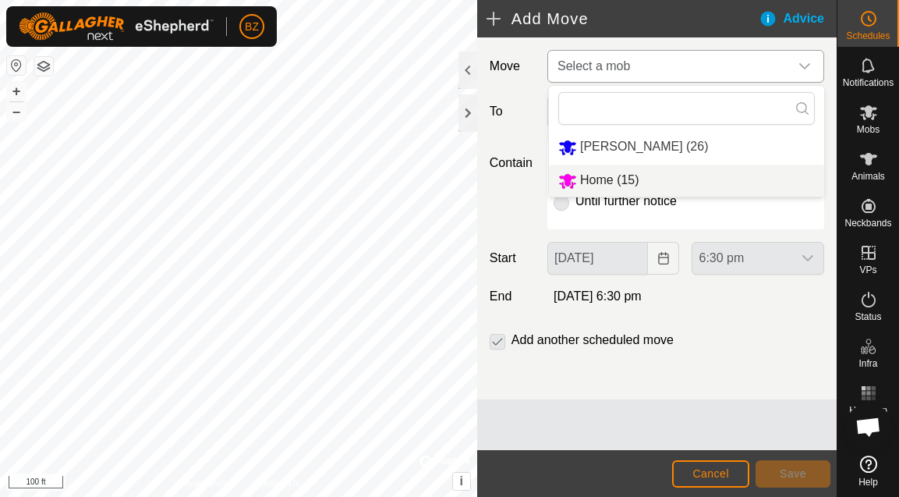
click at [625, 178] on li "Home (15)" at bounding box center [686, 181] width 275 height 32
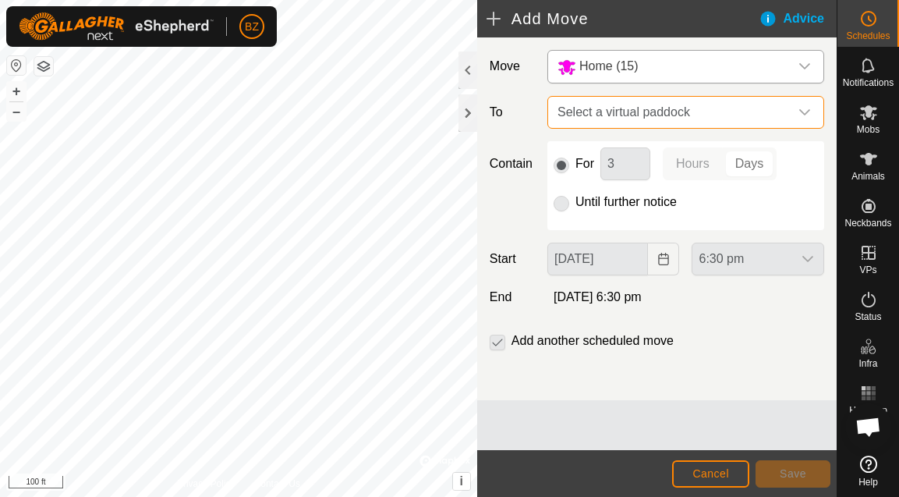
click at [675, 117] on span "Select a virtual paddock" at bounding box center [670, 112] width 238 height 31
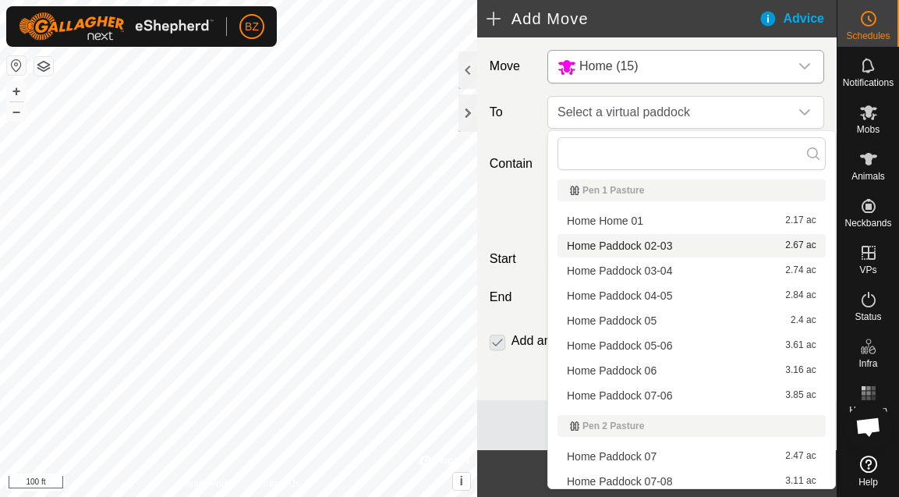
scroll to position [483, 0]
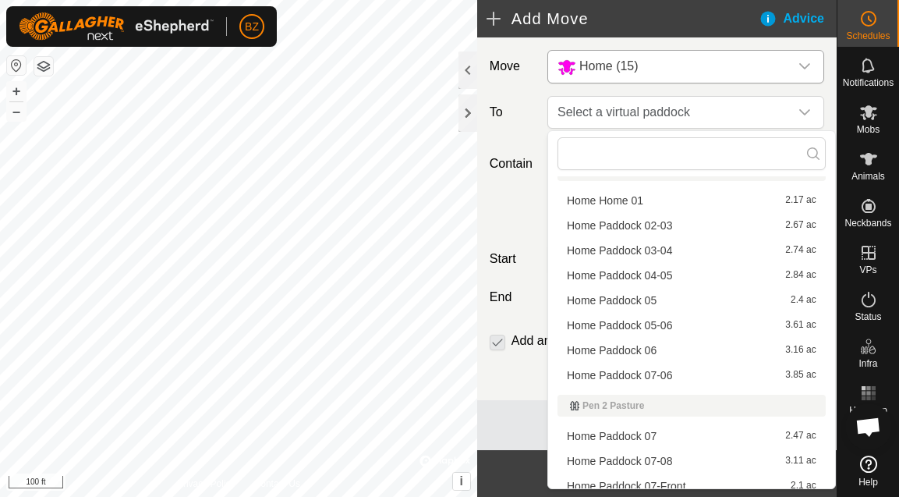
click at [659, 229] on li "Home Paddock 02-03 2.67 ac" at bounding box center [692, 225] width 268 height 23
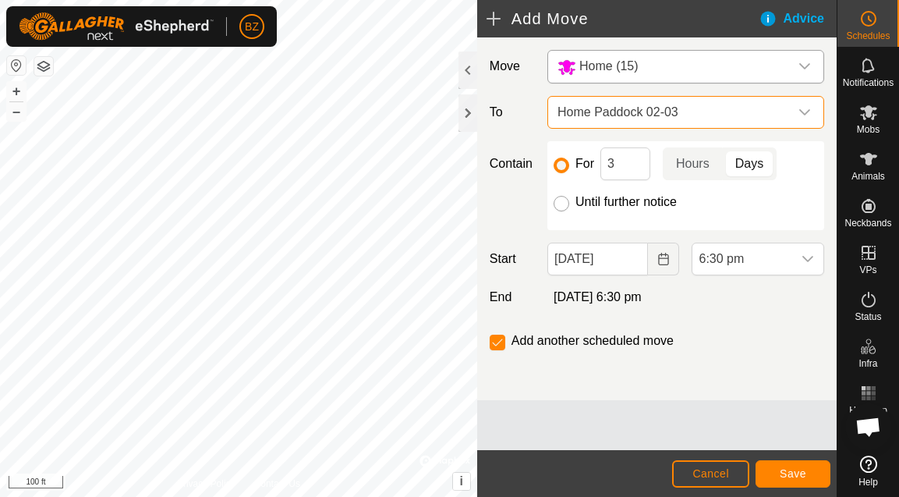
click at [565, 202] on input "Until further notice" at bounding box center [562, 204] width 16 height 16
radio input "true"
checkbox input "false"
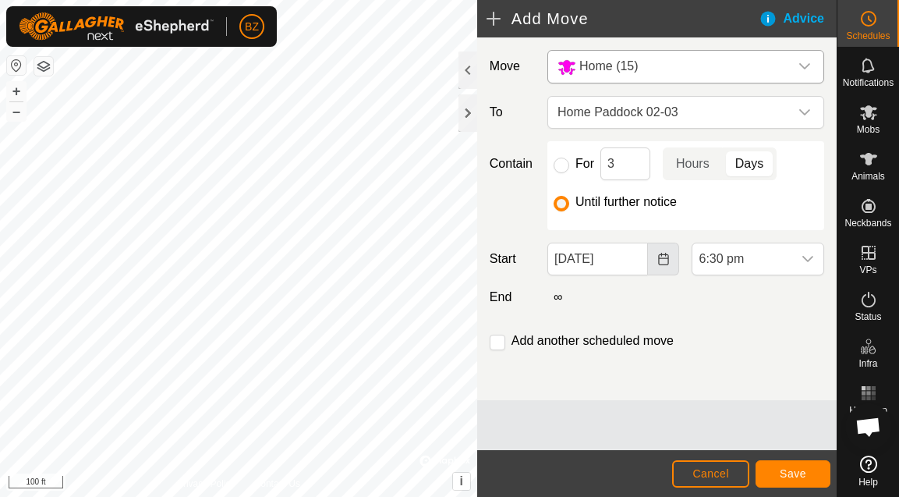
click at [657, 257] on icon "Choose Date" at bounding box center [663, 259] width 12 height 12
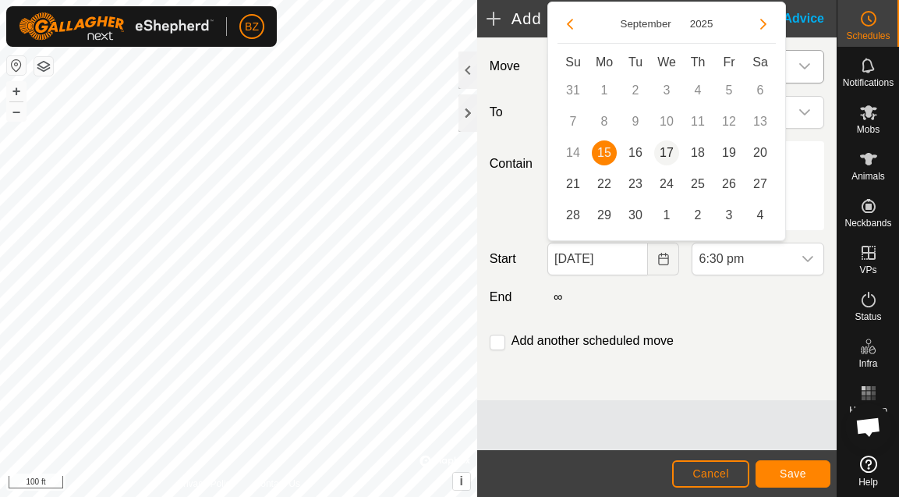
click at [667, 148] on span "17" at bounding box center [666, 152] width 25 height 25
type input "[DATE]"
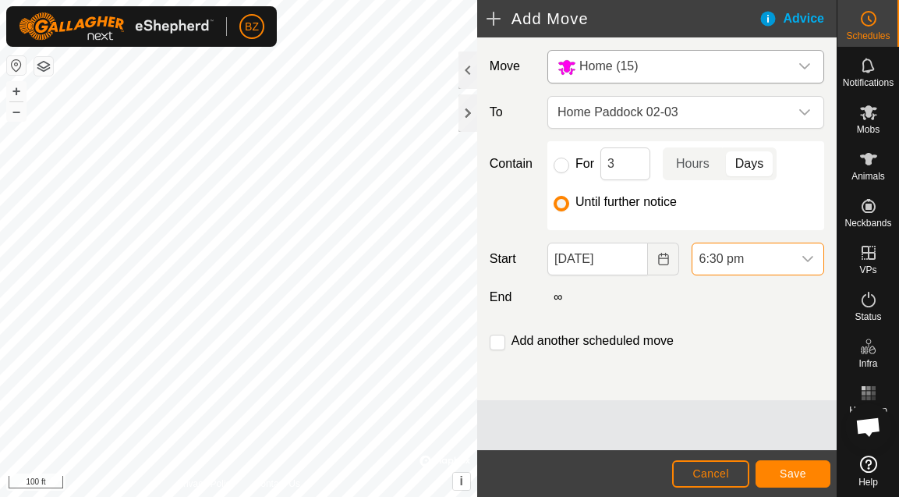
click at [735, 260] on span "6:30 pm" at bounding box center [741, 258] width 99 height 31
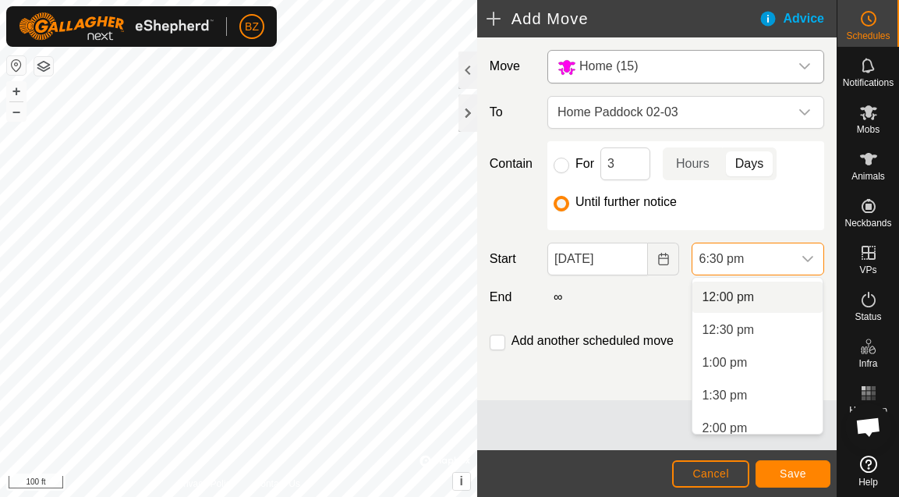
click at [736, 297] on li "12:00 pm" at bounding box center [757, 297] width 130 height 31
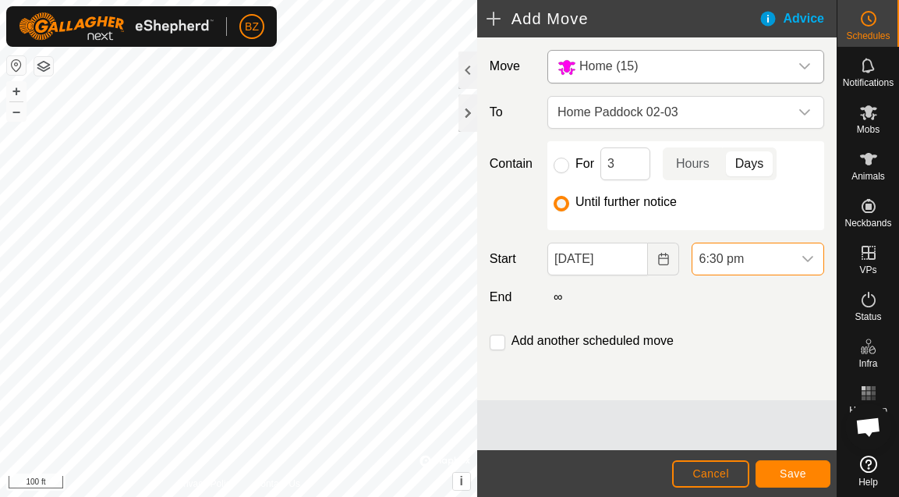
scroll to position [1087, 0]
click at [798, 469] on span "Save" at bounding box center [793, 473] width 27 height 12
